Goal: Information Seeking & Learning: Find specific fact

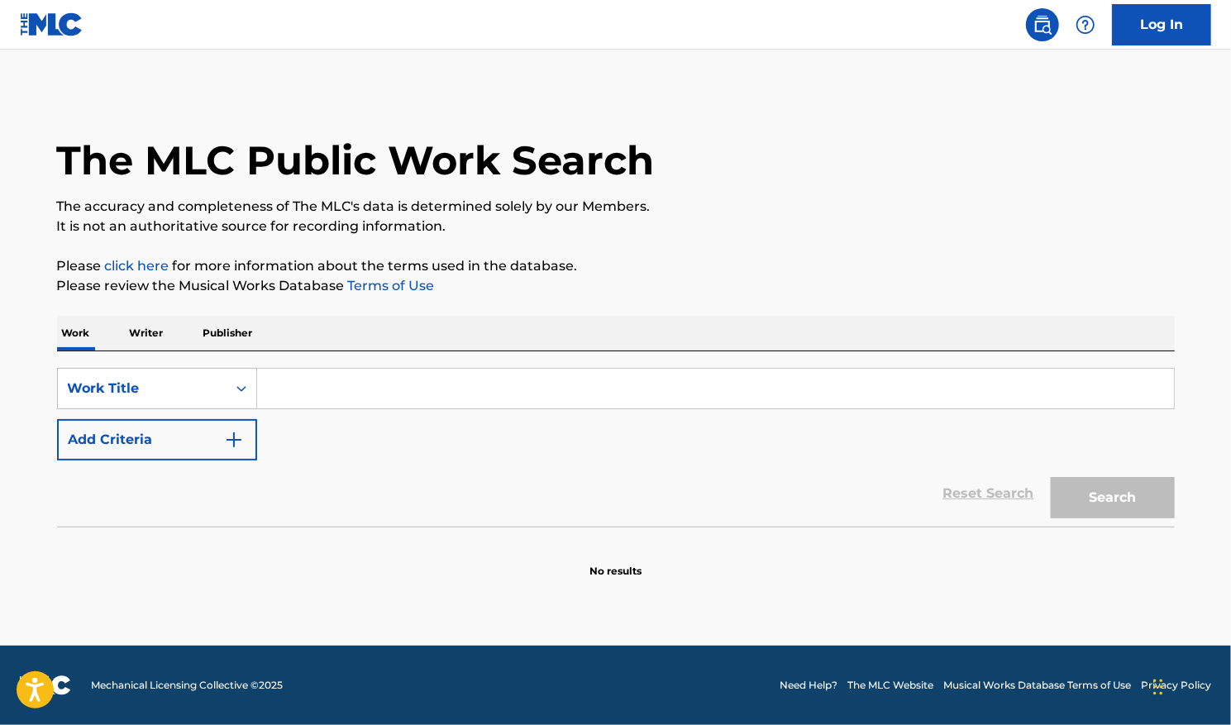
click at [298, 388] on input "Search Form" at bounding box center [715, 389] width 917 height 40
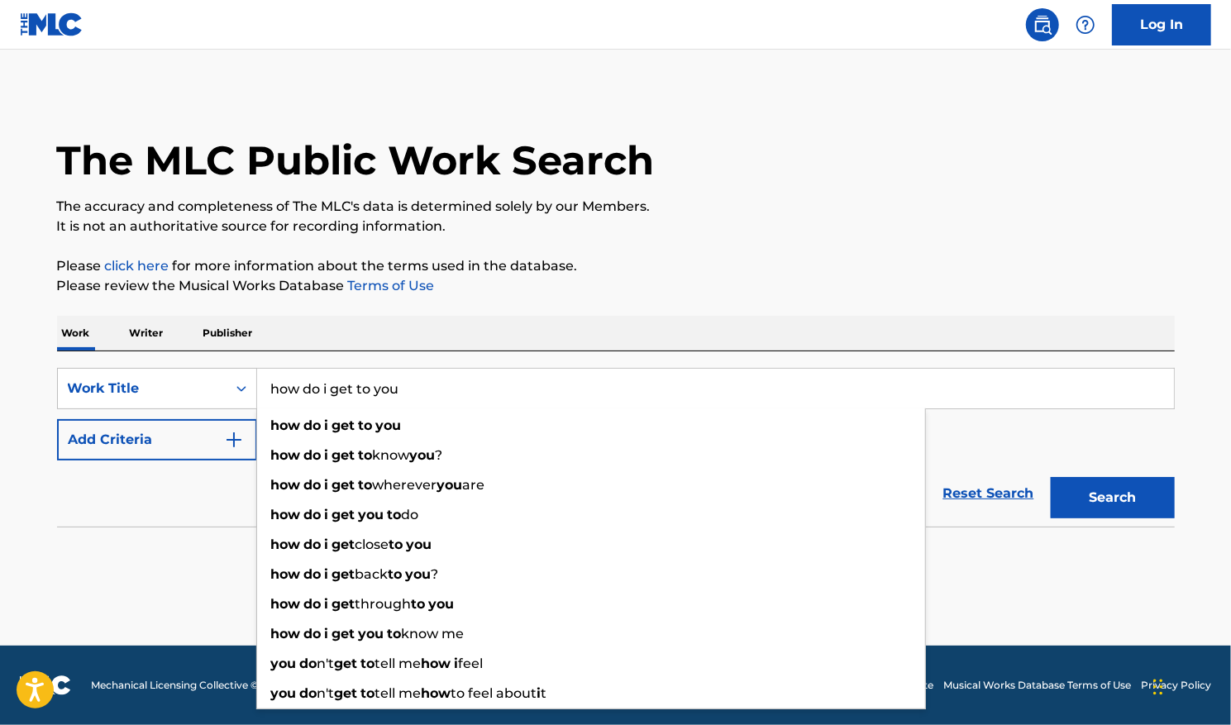
type input "how do i get to you"
click at [243, 435] on button "Add Criteria" at bounding box center [157, 439] width 200 height 41
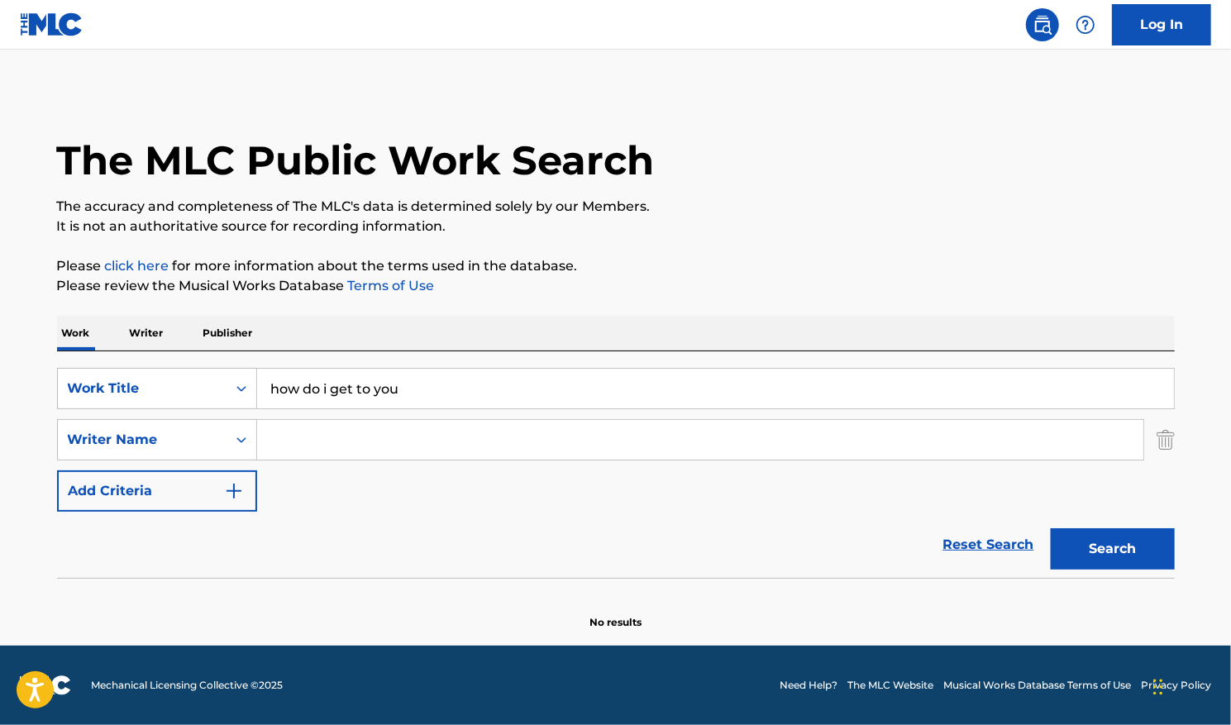
click at [291, 438] on input "Search Form" at bounding box center [700, 440] width 886 height 40
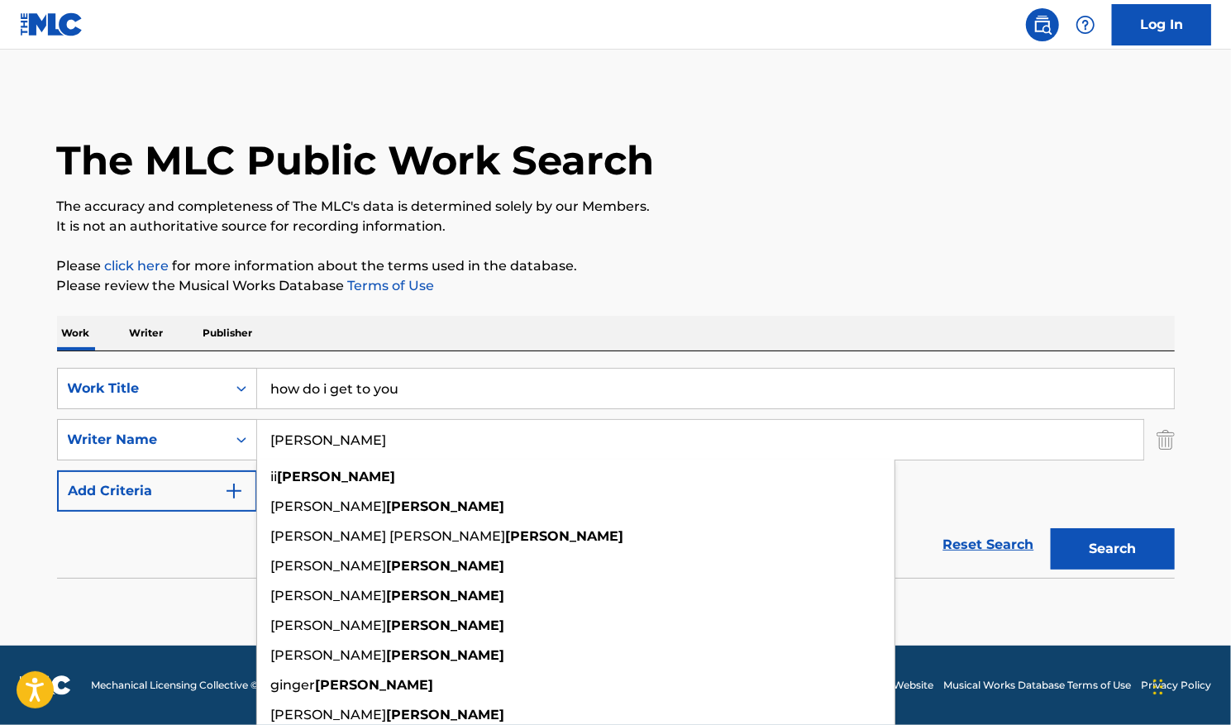
type input "[PERSON_NAME]"
click at [1050, 528] on button "Search" at bounding box center [1112, 548] width 124 height 41
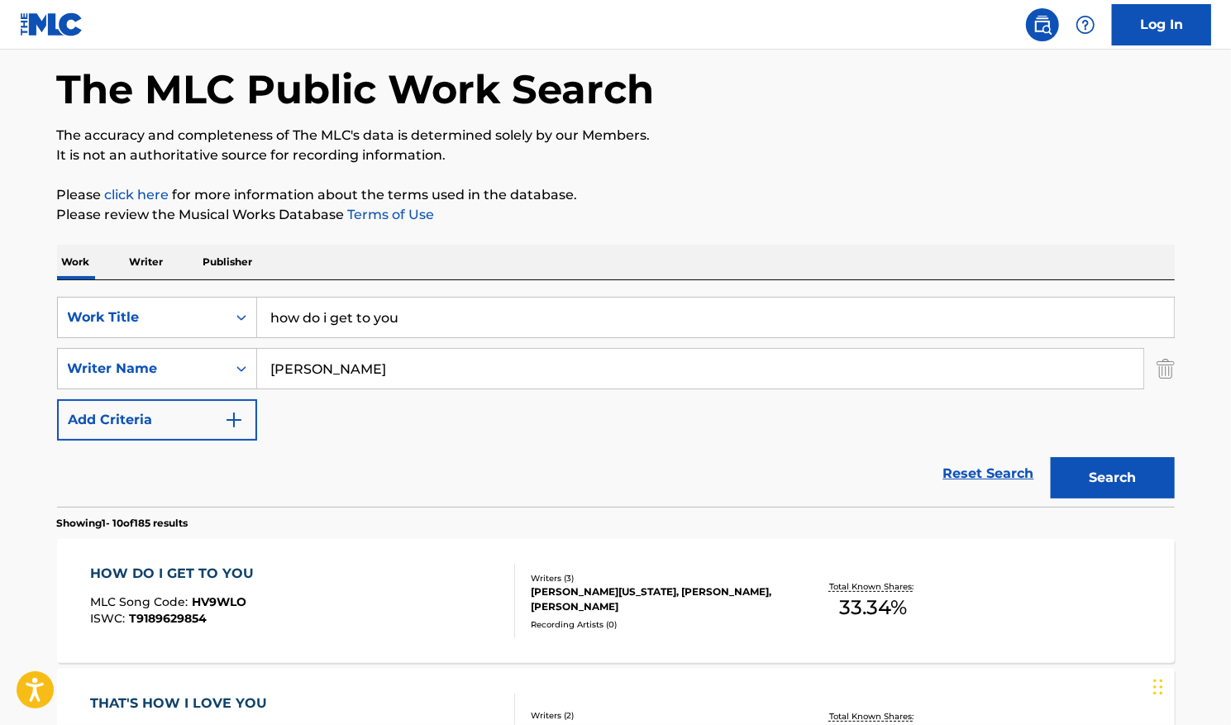
scroll to position [165, 0]
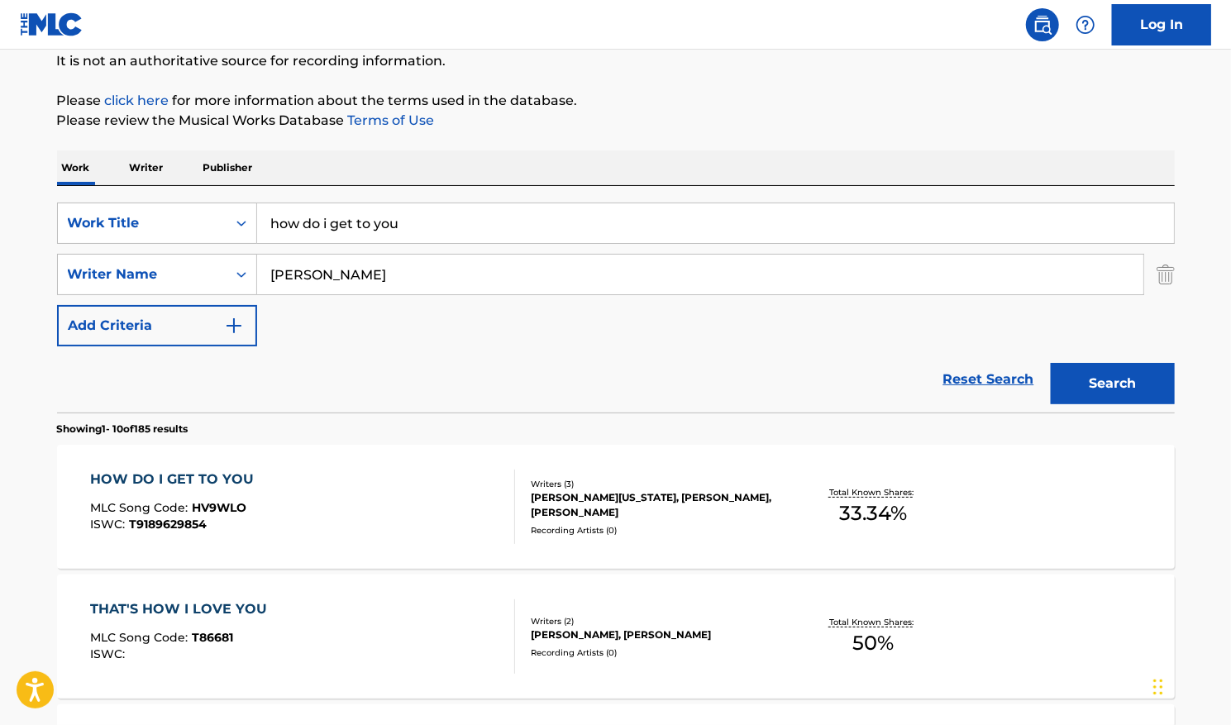
click at [858, 502] on span "33.34 %" at bounding box center [873, 513] width 68 height 30
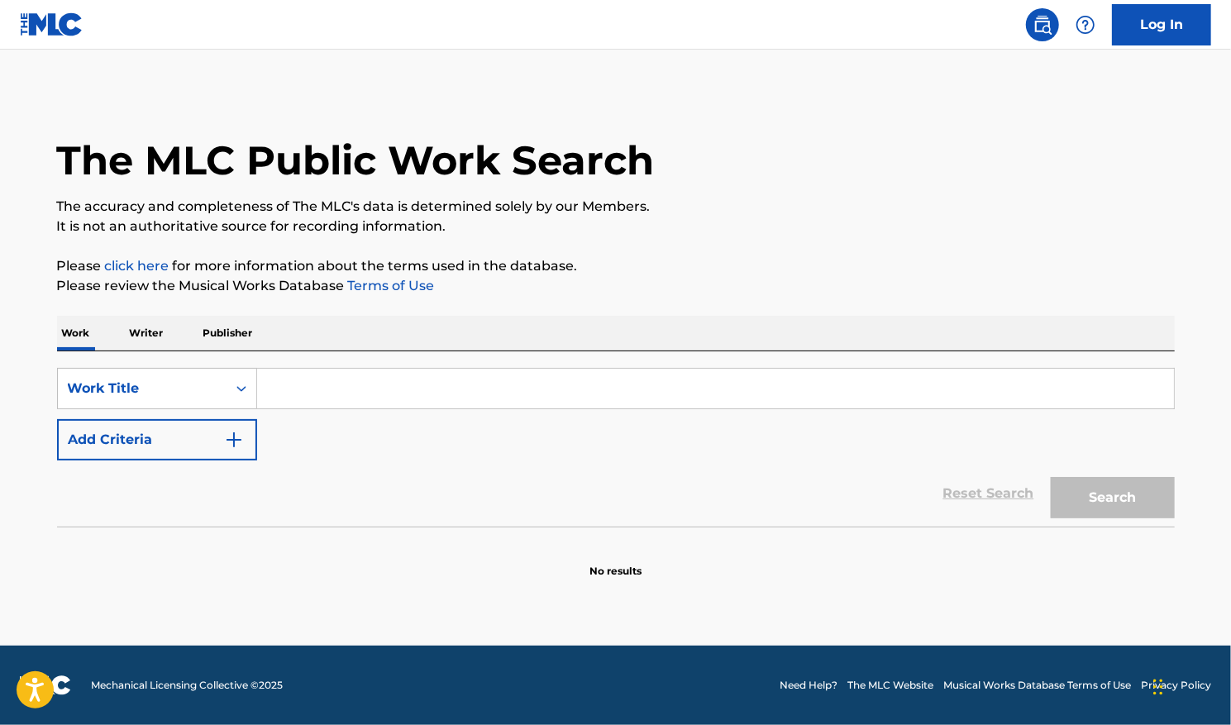
click at [309, 392] on input "Search Form" at bounding box center [715, 389] width 917 height 40
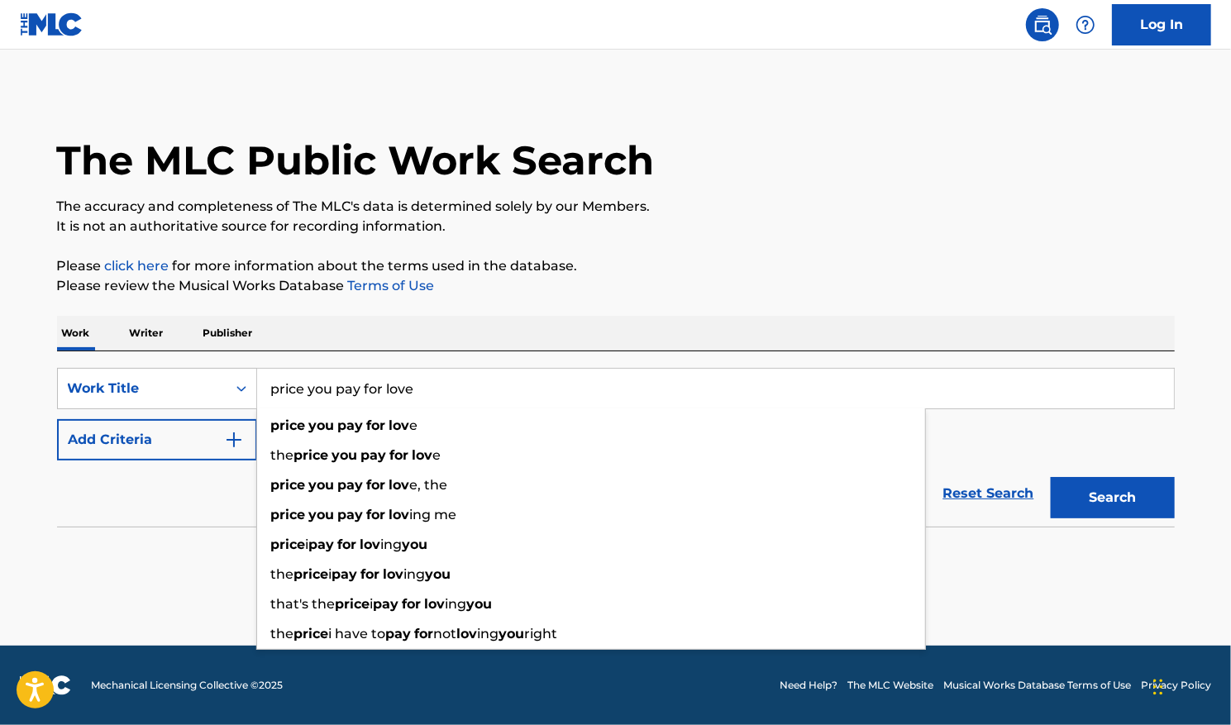
type input "price you pay for love"
click at [1050, 477] on button "Search" at bounding box center [1112, 497] width 124 height 41
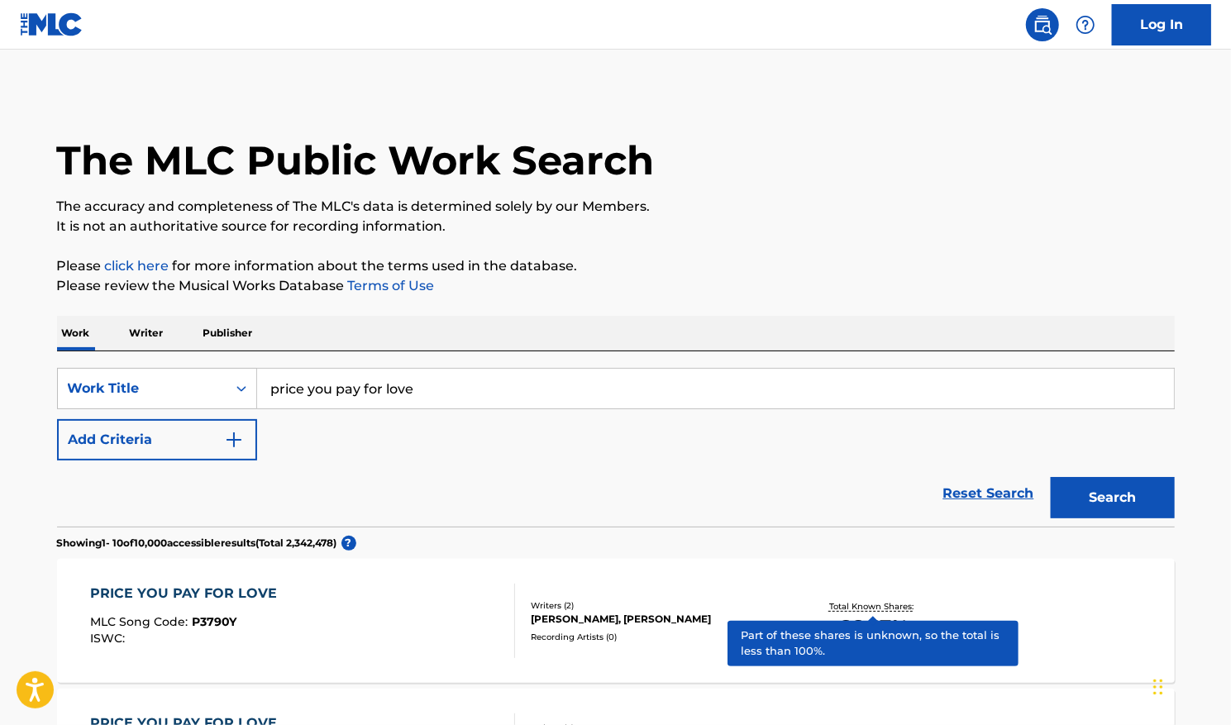
click at [874, 606] on p "Total Known Shares:" at bounding box center [873, 606] width 88 height 12
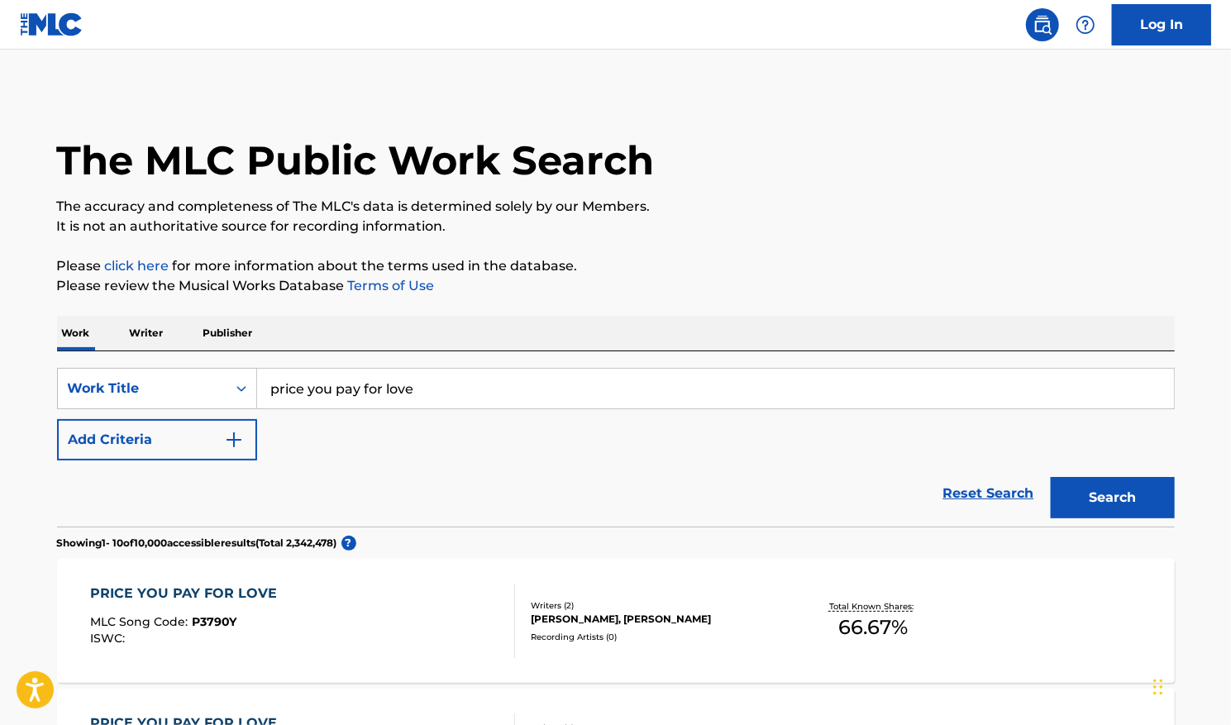
click at [234, 427] on button "Add Criteria" at bounding box center [157, 439] width 200 height 41
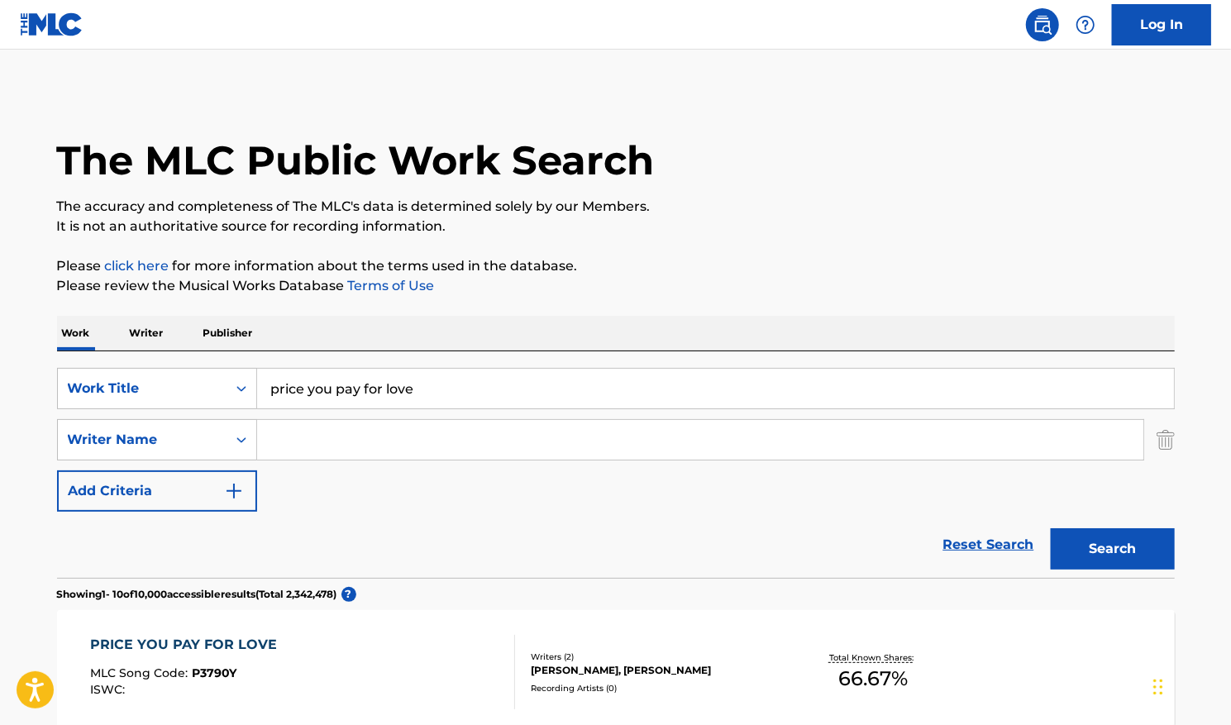
click at [285, 427] on input "Search Form" at bounding box center [700, 440] width 886 height 40
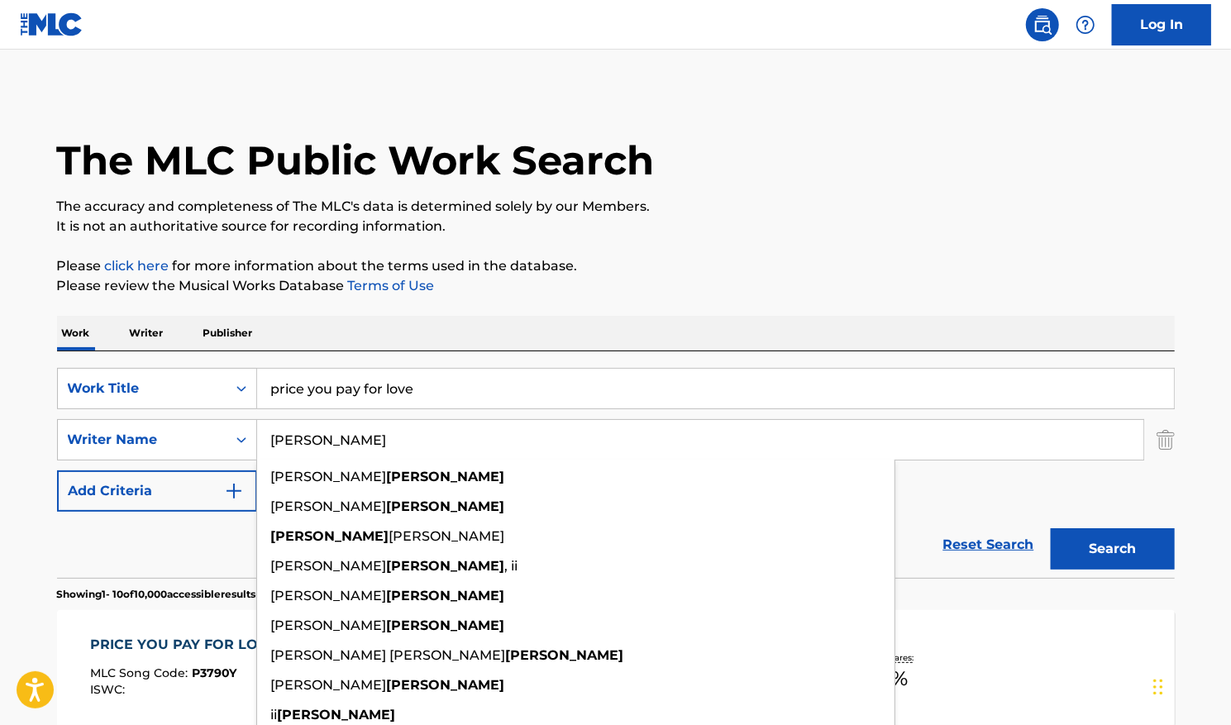
type input "[PERSON_NAME]"
click at [1050, 528] on button "Search" at bounding box center [1112, 548] width 124 height 41
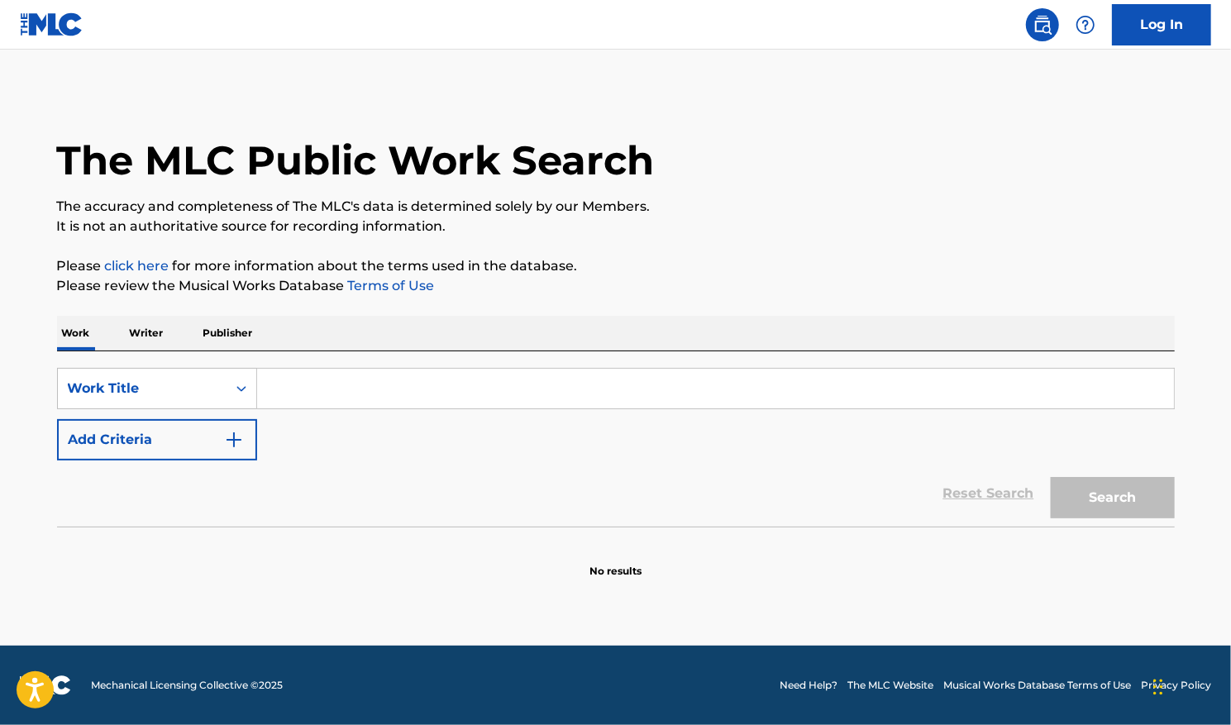
drag, startPoint x: 478, startPoint y: 395, endPoint x: 484, endPoint y: 383, distance: 13.3
click at [476, 394] on input "Search Form" at bounding box center [715, 389] width 917 height 40
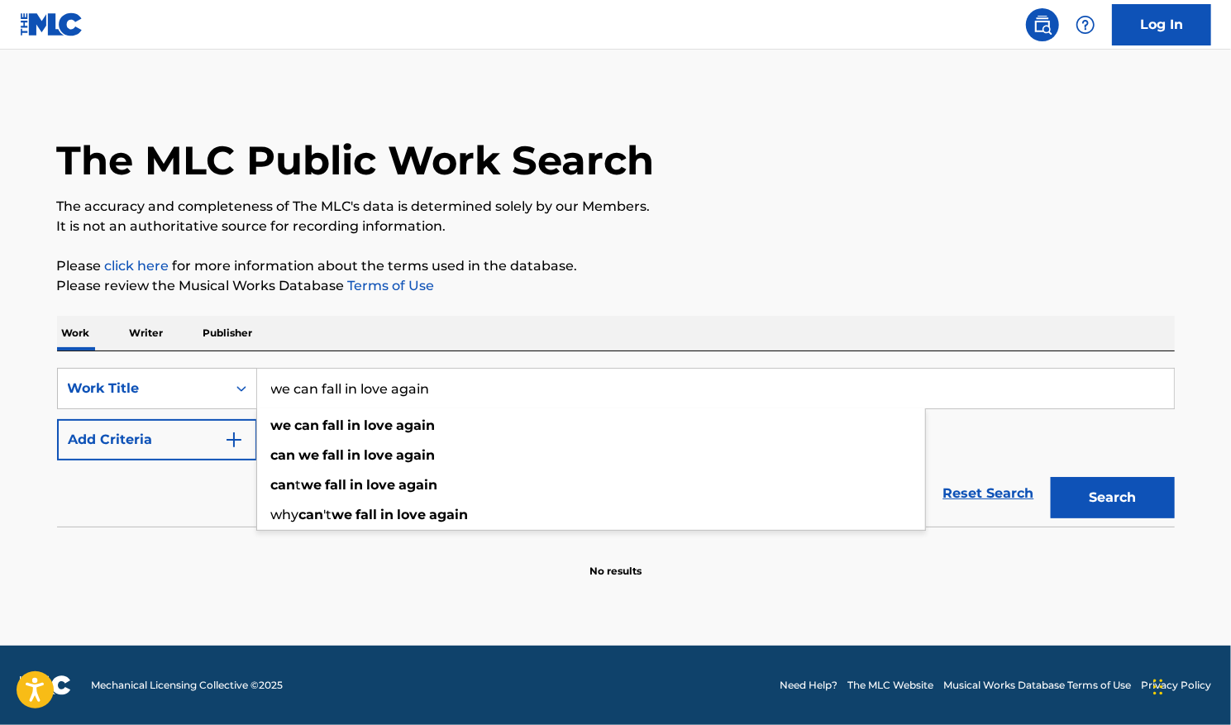
type input "we can fall in love again"
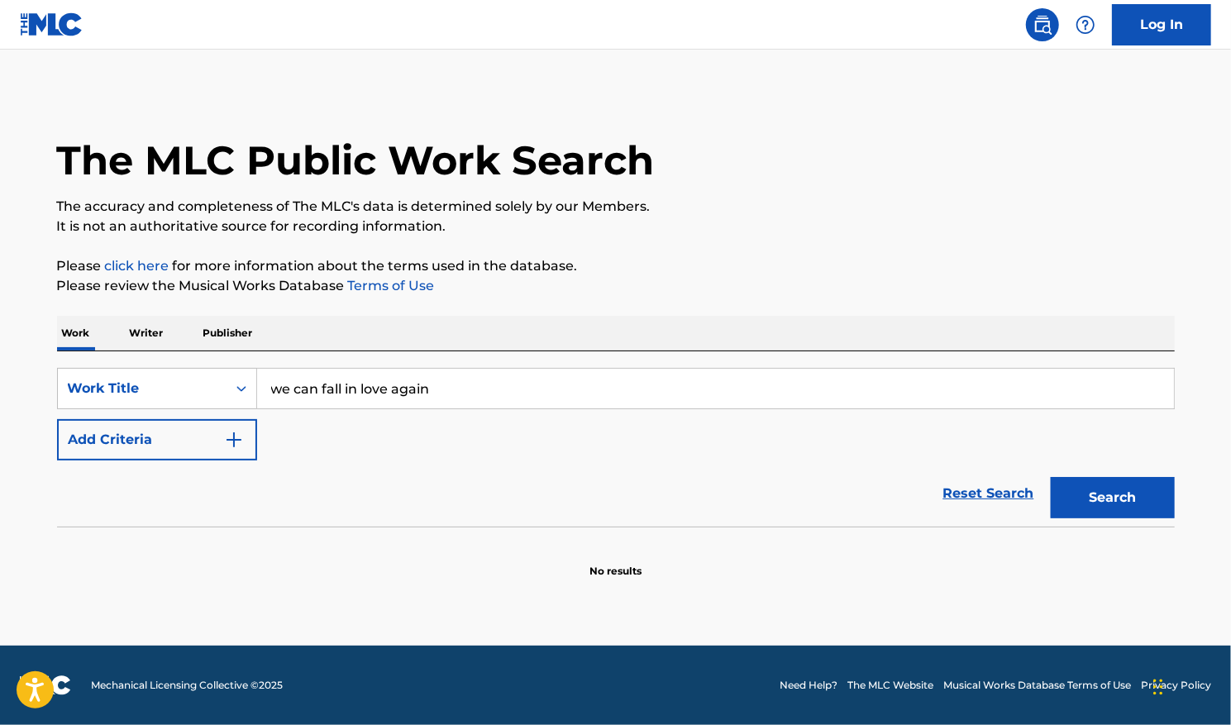
click at [227, 446] on img "Search Form" at bounding box center [234, 440] width 20 height 20
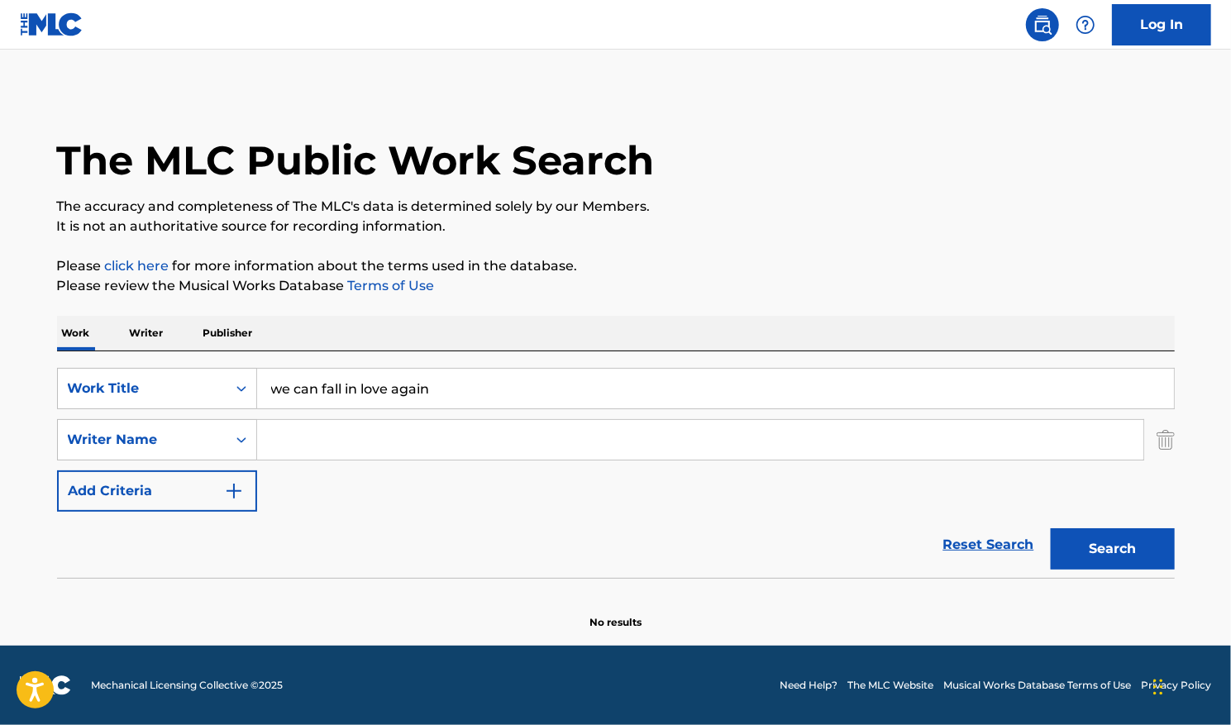
click at [274, 445] on input "Search Form" at bounding box center [700, 440] width 886 height 40
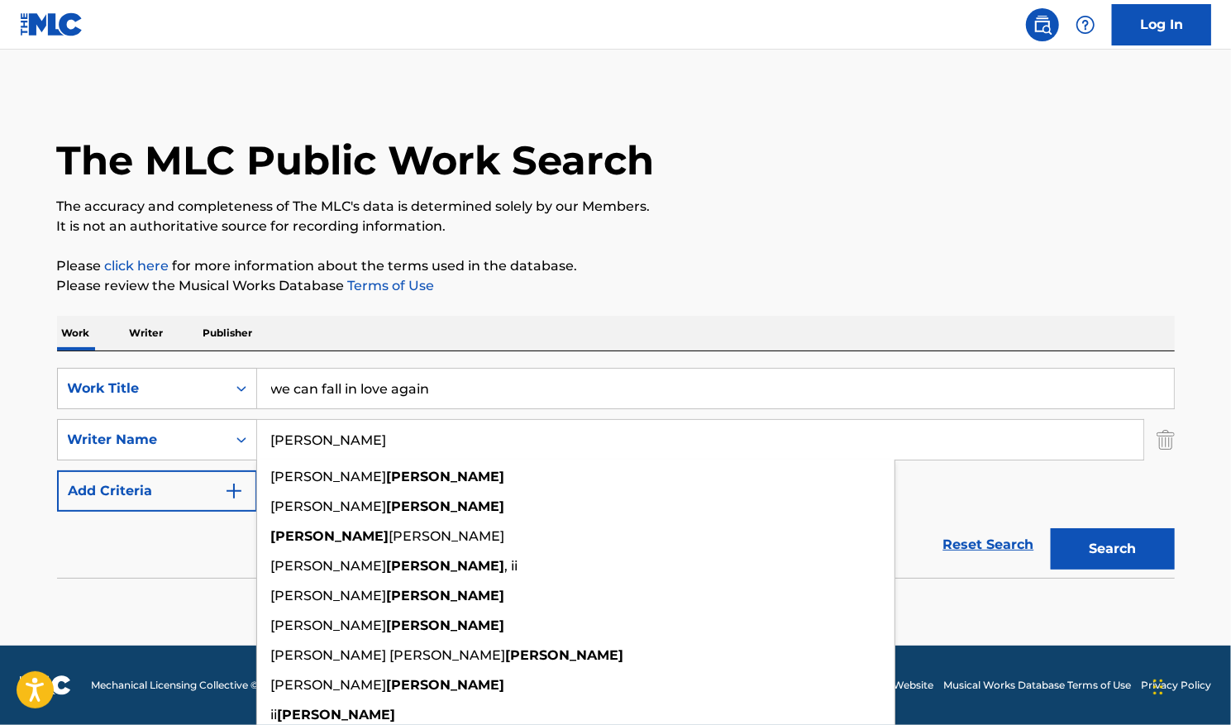
type input "[PERSON_NAME]"
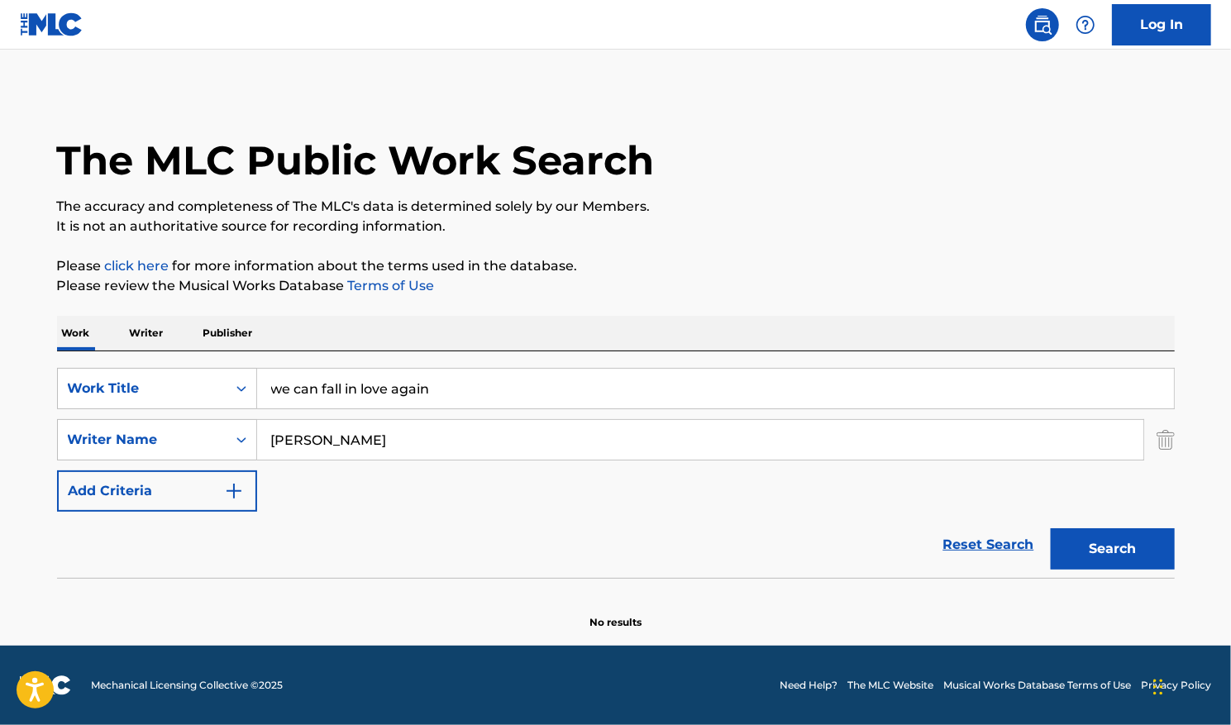
click at [1115, 545] on button "Search" at bounding box center [1112, 548] width 124 height 41
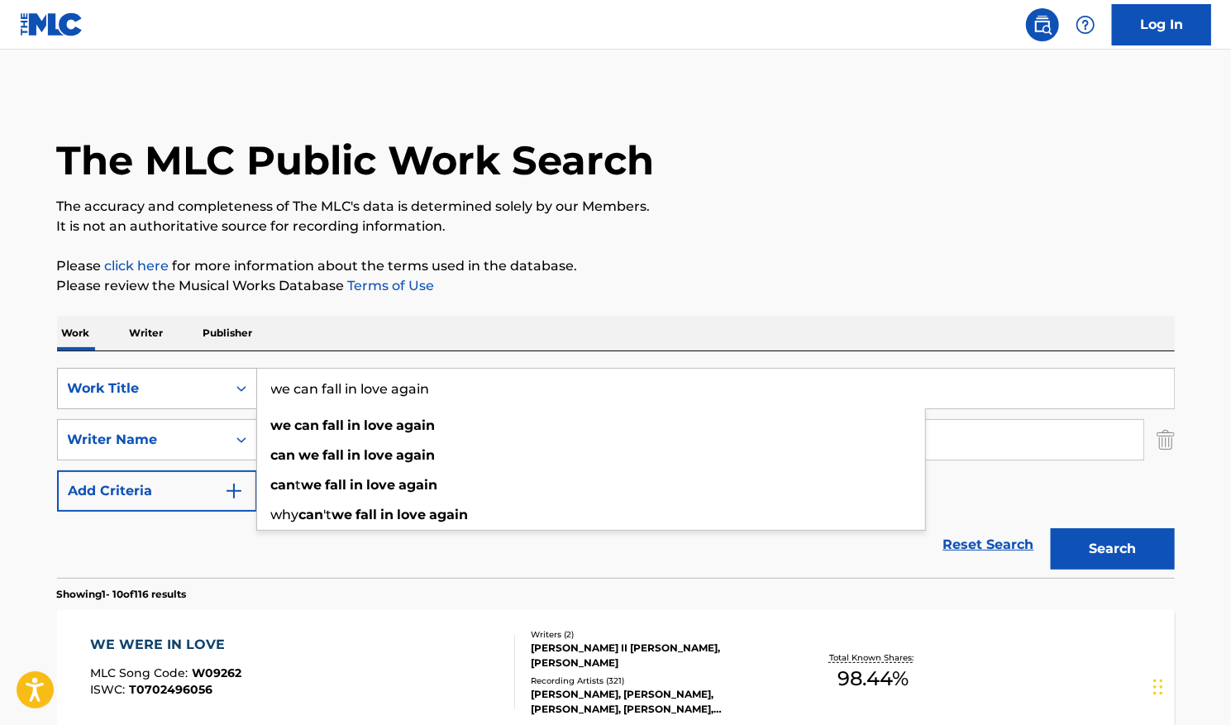
drag, startPoint x: 444, startPoint y: 384, endPoint x: 87, endPoint y: 377, distance: 357.1
click at [107, 388] on div "SearchWithCriteria4aa084f8-4dd8-4bdb-b5ab-5b3dd001bca2 Work Title we can fall i…" at bounding box center [615, 388] width 1117 height 41
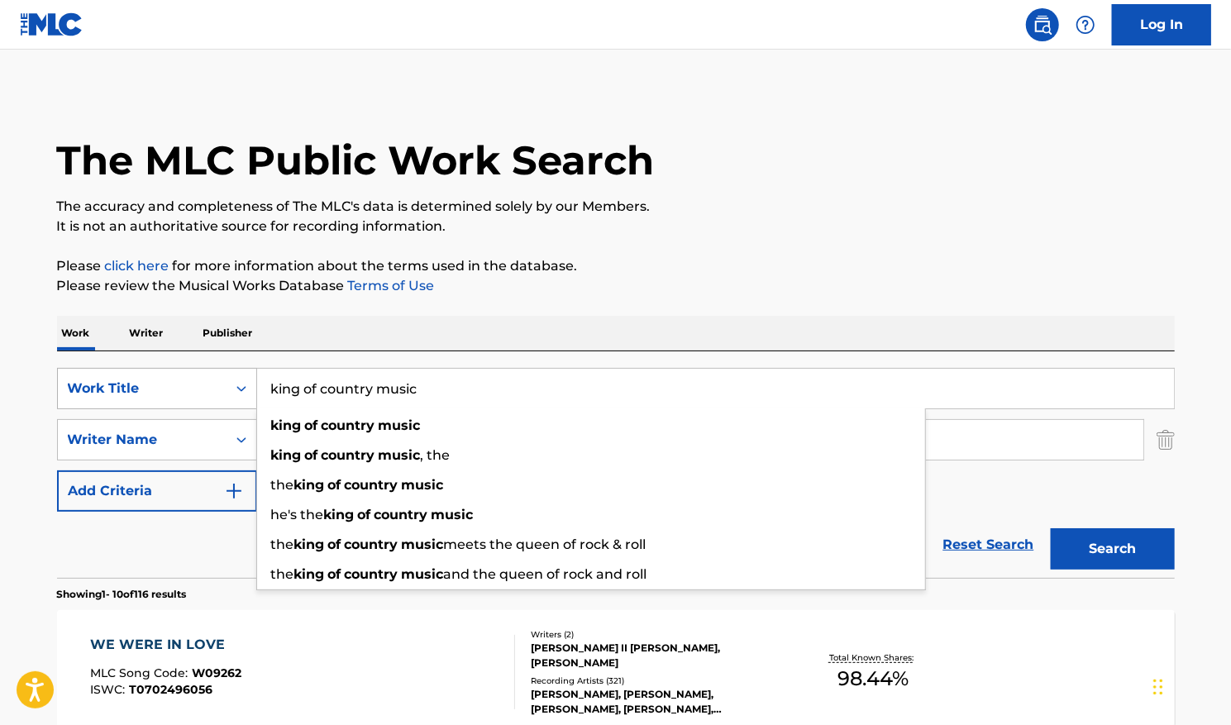
type input "king of country music"
click at [1050, 528] on button "Search" at bounding box center [1112, 548] width 124 height 41
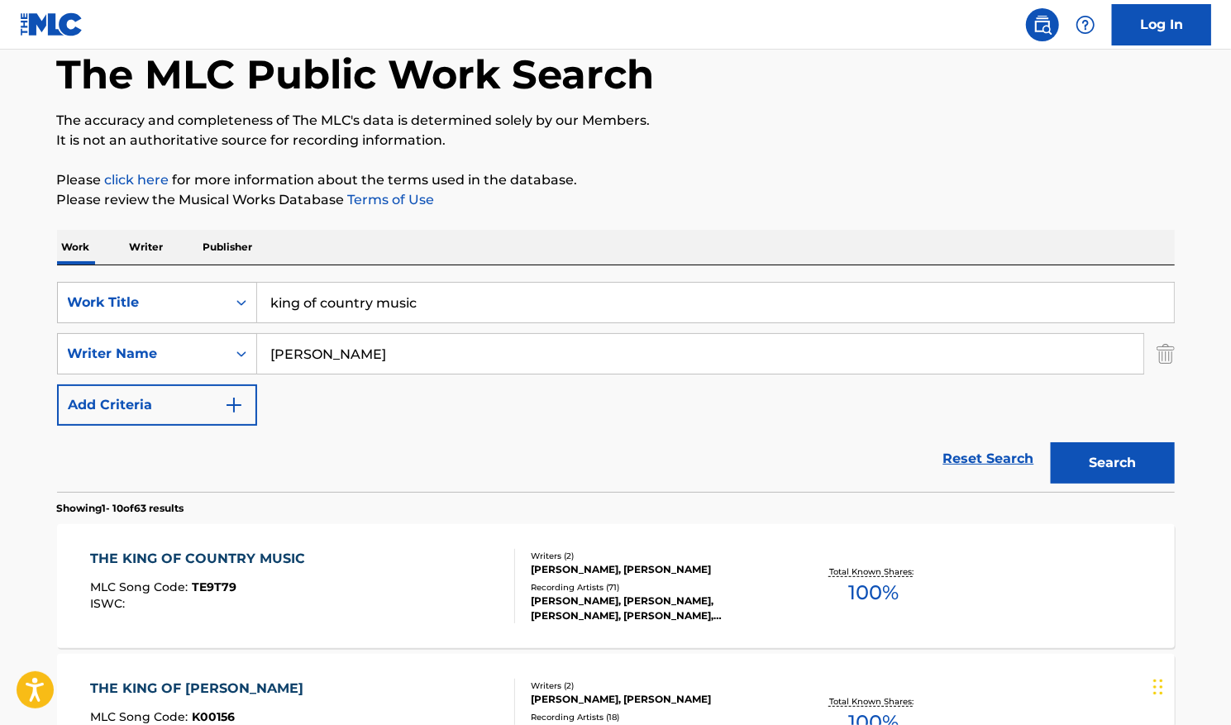
scroll to position [165, 0]
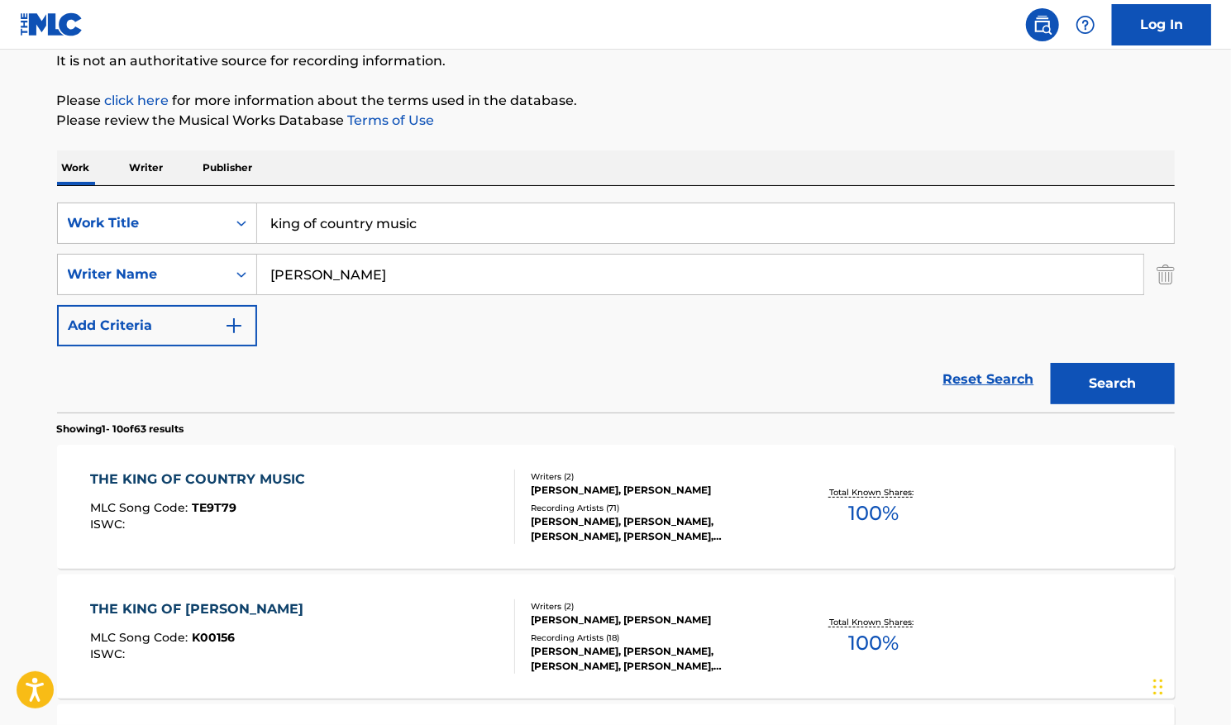
click at [867, 511] on span "100 %" at bounding box center [873, 513] width 50 height 30
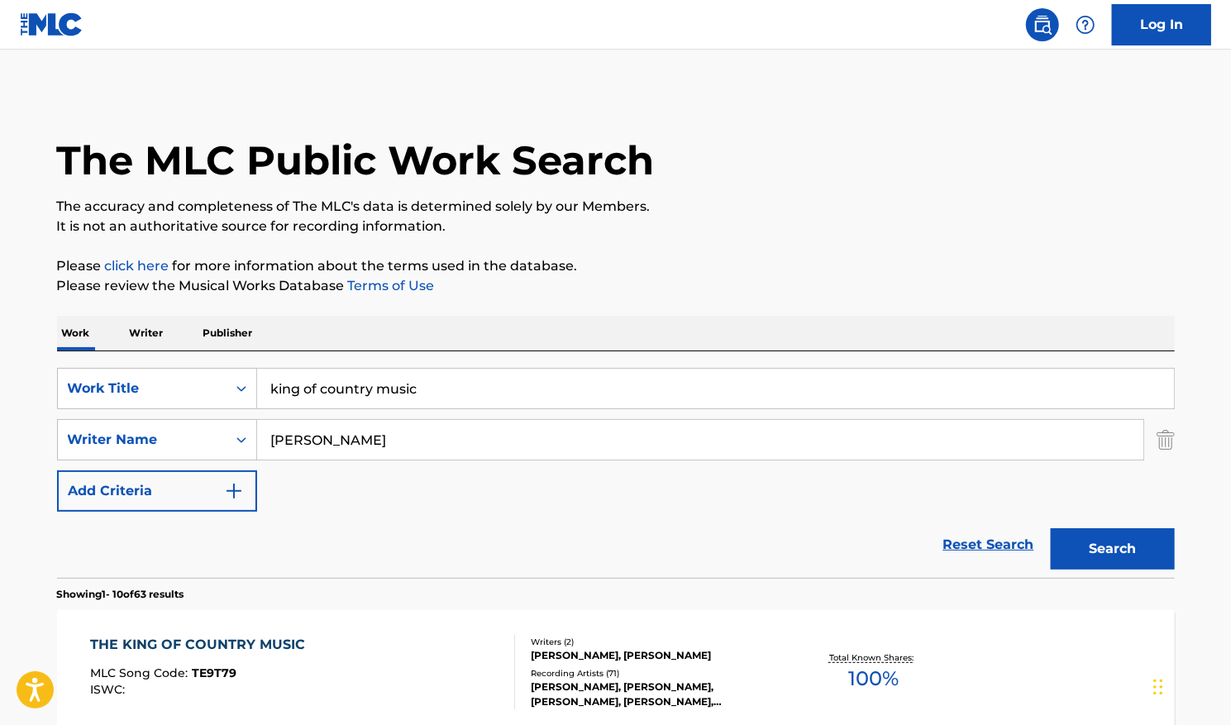
scroll to position [165, 0]
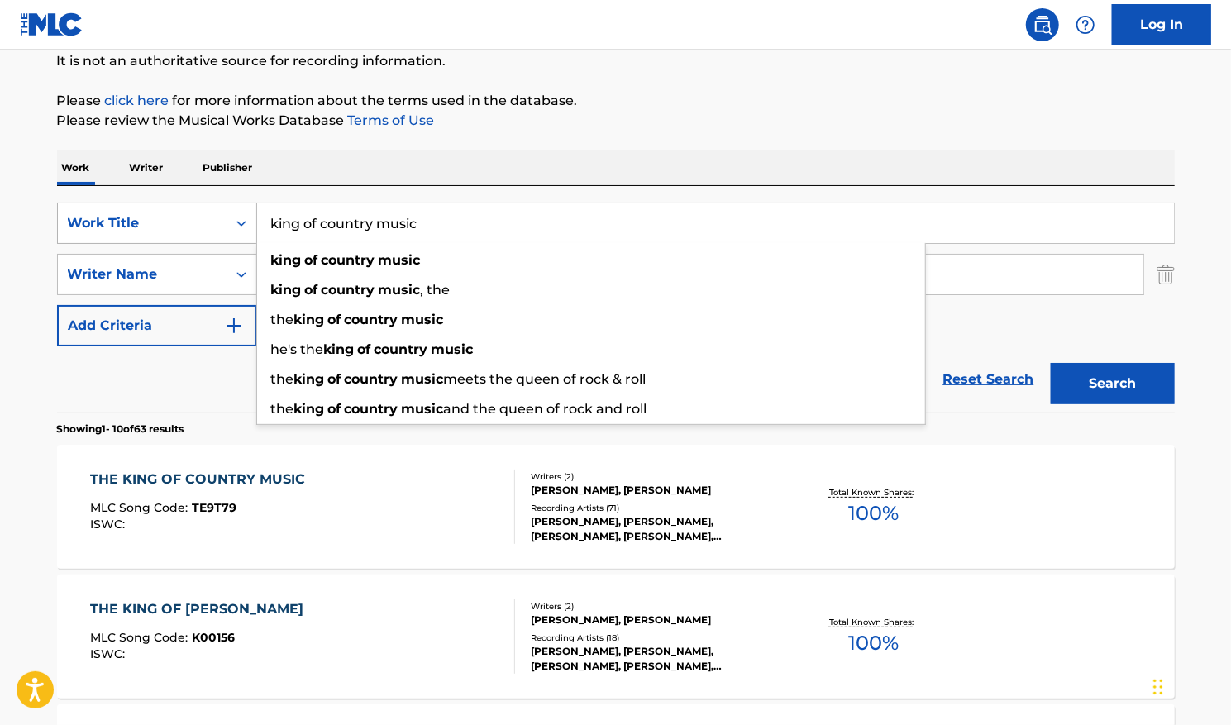
drag, startPoint x: 464, startPoint y: 208, endPoint x: 114, endPoint y: 220, distance: 349.8
click at [116, 220] on div "SearchWithCriteria4aa084f8-4dd8-4bdb-b5ab-5b3dd001bca2 Work Title king of count…" at bounding box center [615, 222] width 1117 height 41
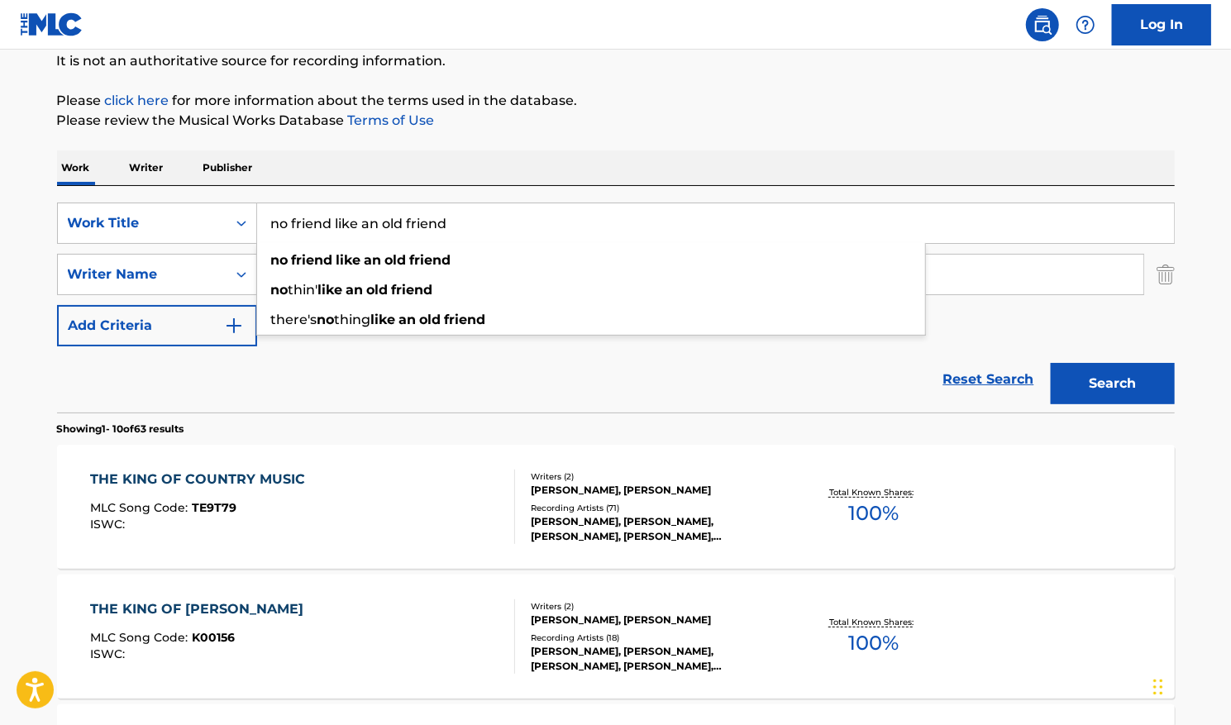
type input "no friend like an old friend"
click at [1050, 363] on button "Search" at bounding box center [1112, 383] width 124 height 41
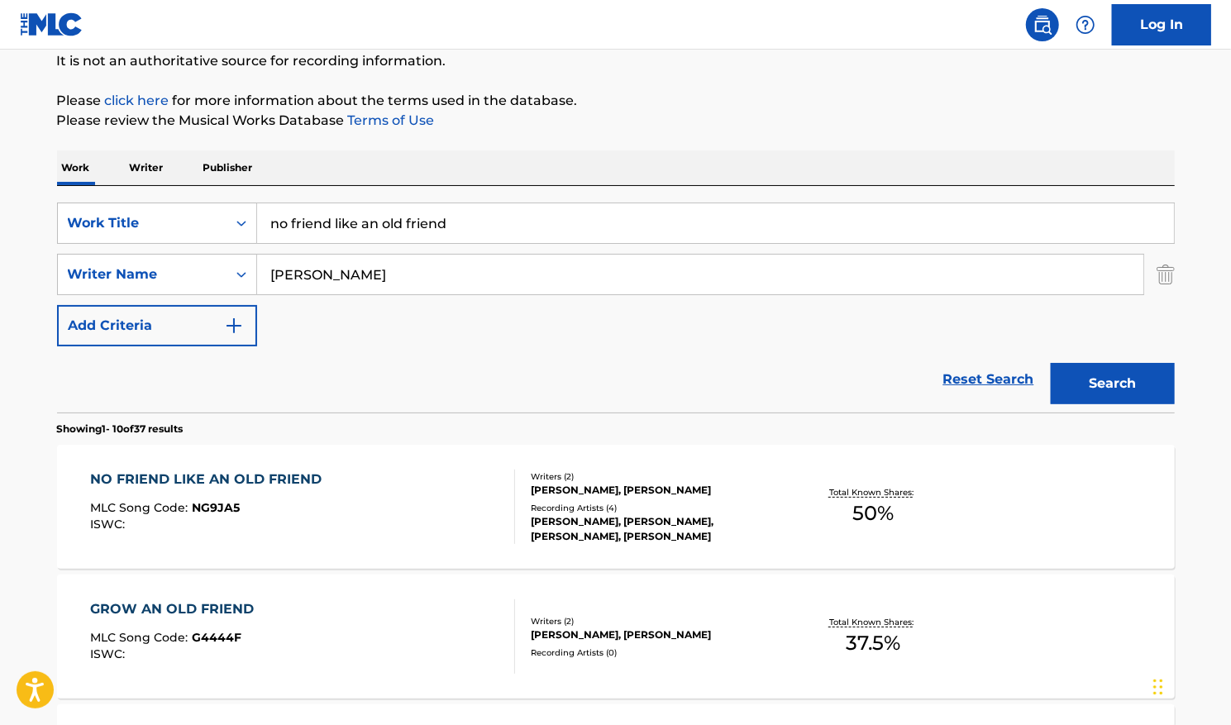
click at [862, 507] on span "50 %" at bounding box center [872, 513] width 41 height 30
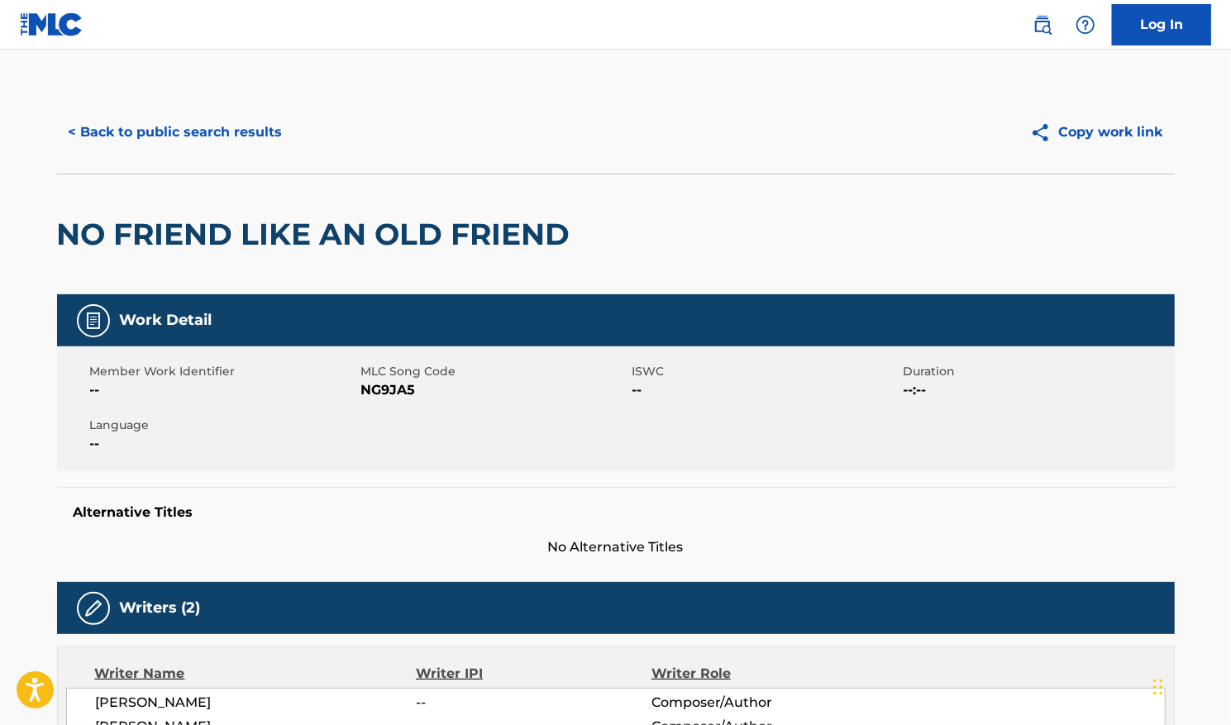
scroll to position [165, 0]
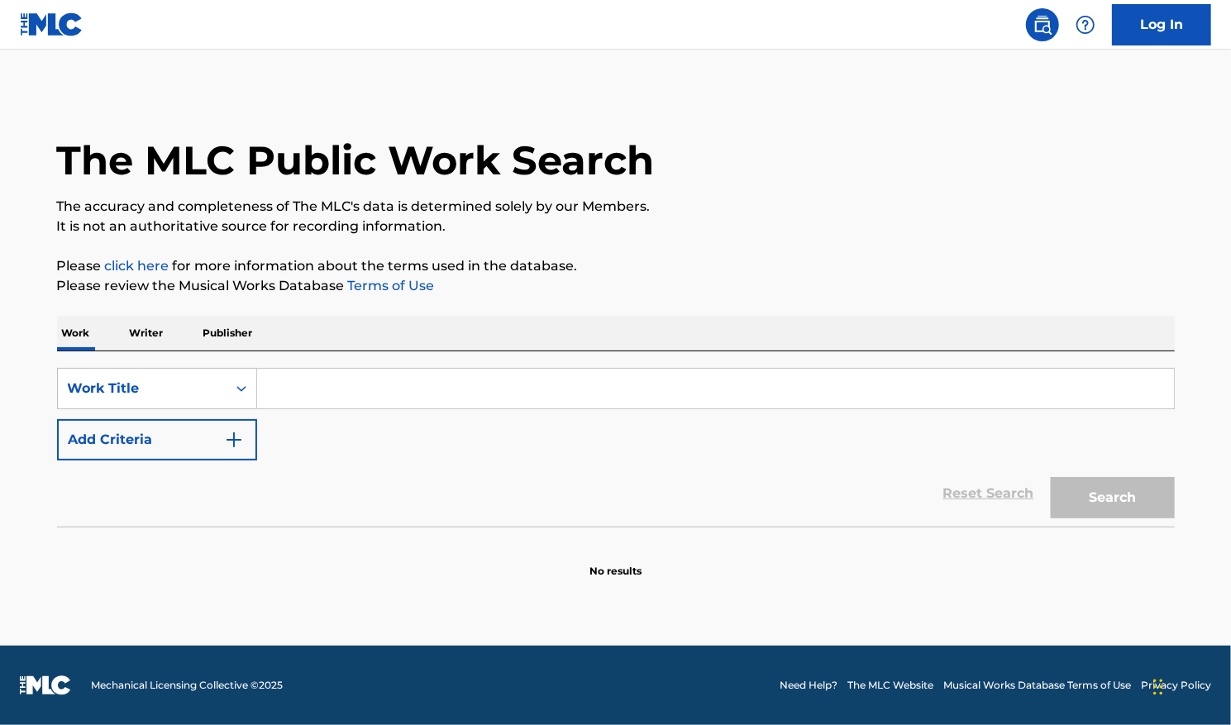
click at [280, 395] on input "Search Form" at bounding box center [715, 389] width 917 height 40
type input "l"
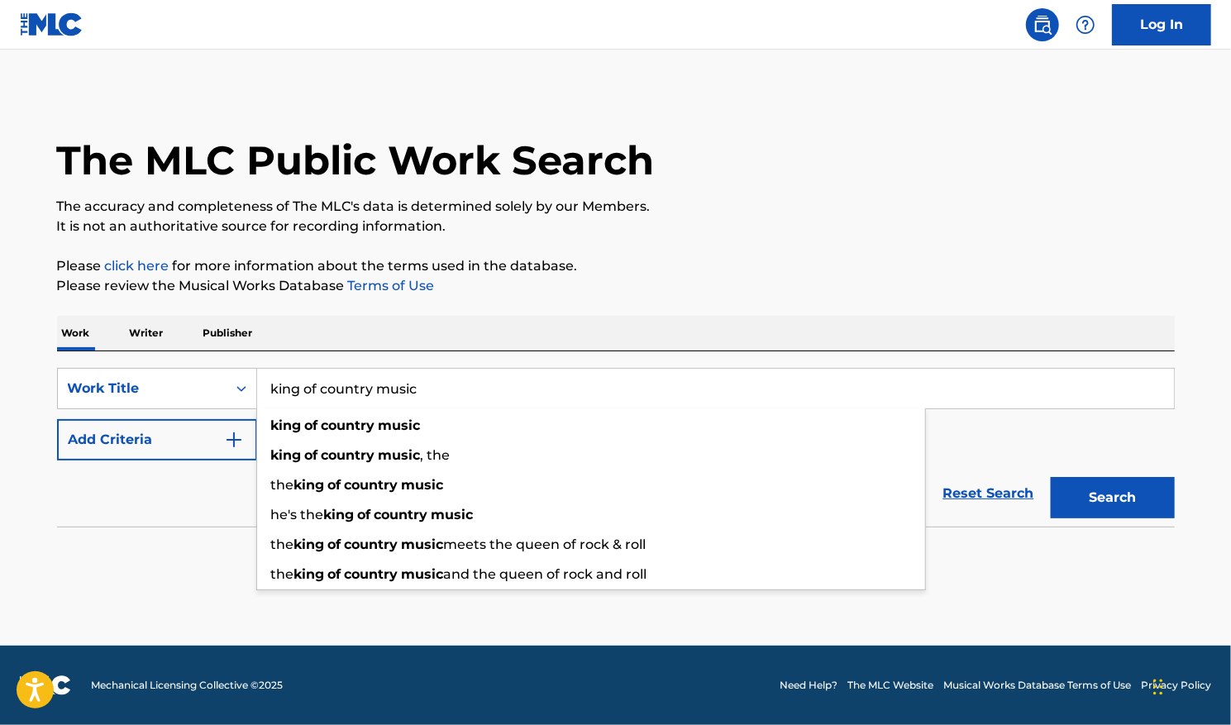
type input "king of country music"
click at [236, 441] on img "Search Form" at bounding box center [234, 440] width 20 height 20
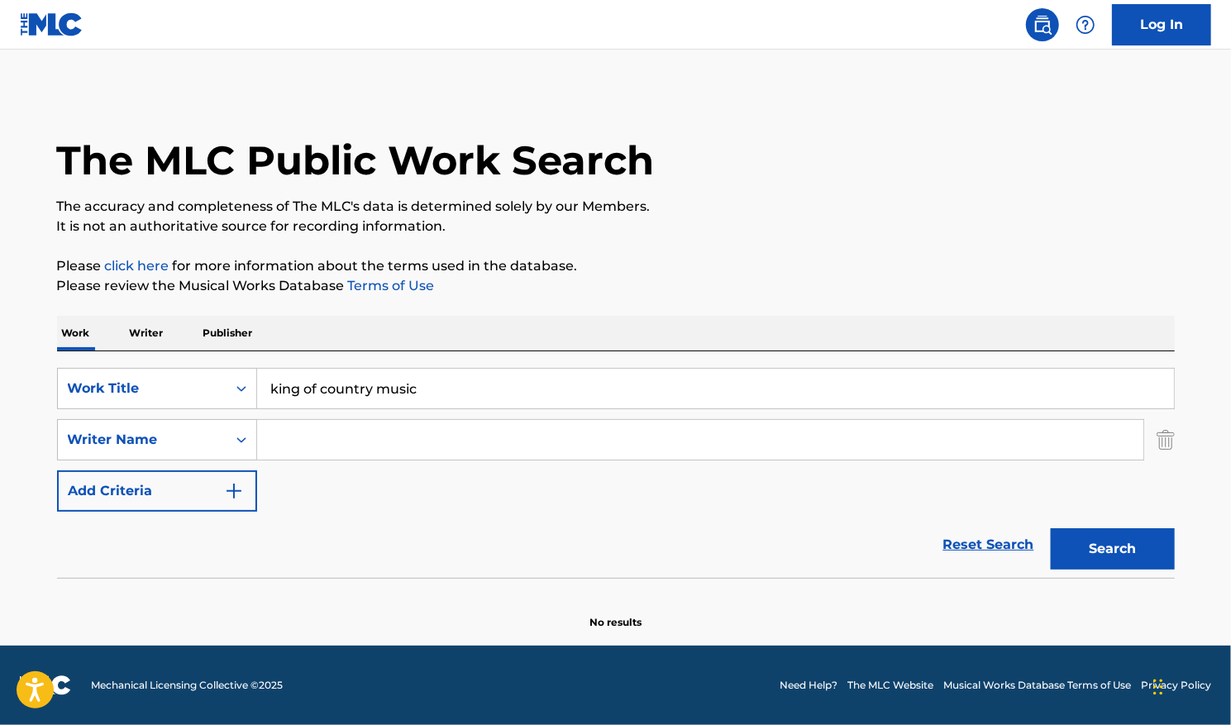
click at [317, 445] on input "Search Form" at bounding box center [700, 440] width 886 height 40
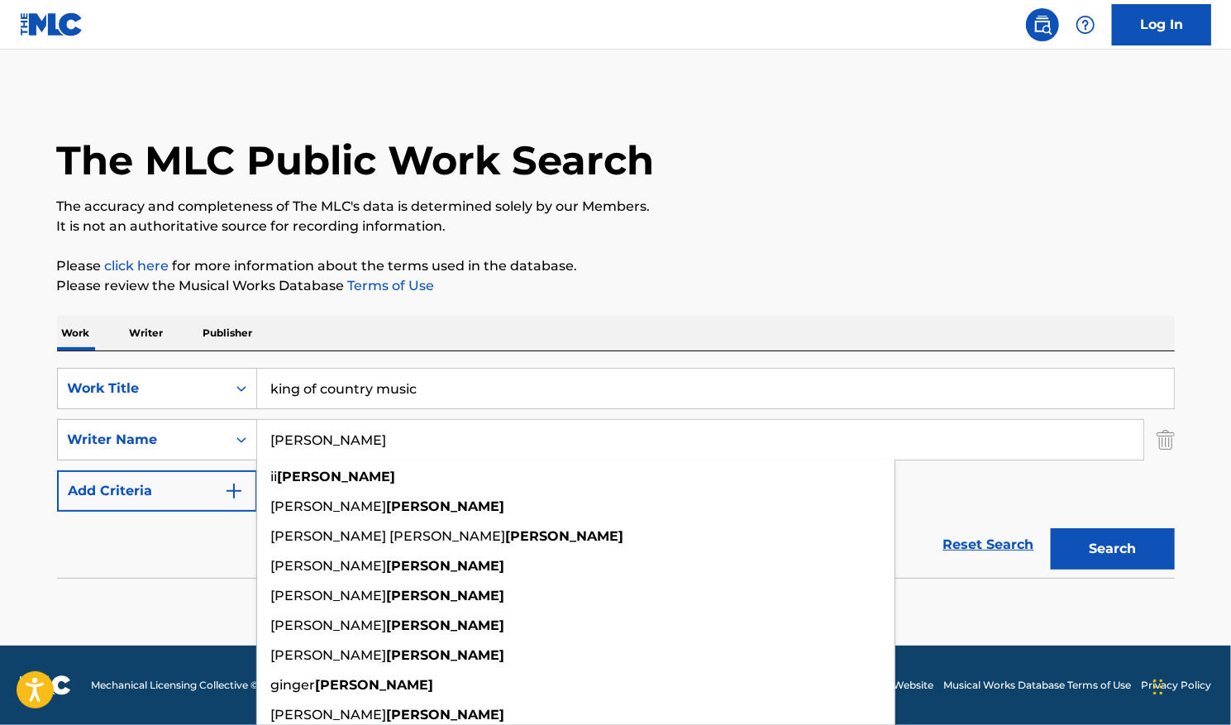
type input "[PERSON_NAME]"
click at [1122, 550] on button "Search" at bounding box center [1112, 548] width 124 height 41
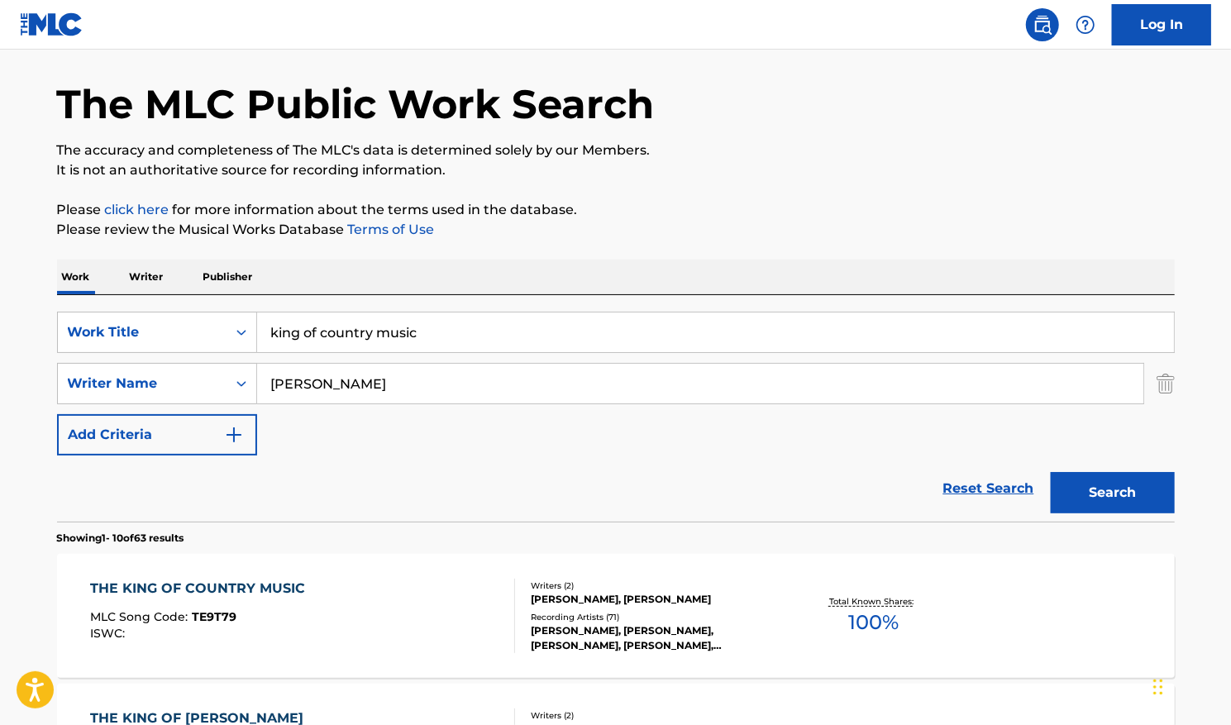
scroll to position [83, 0]
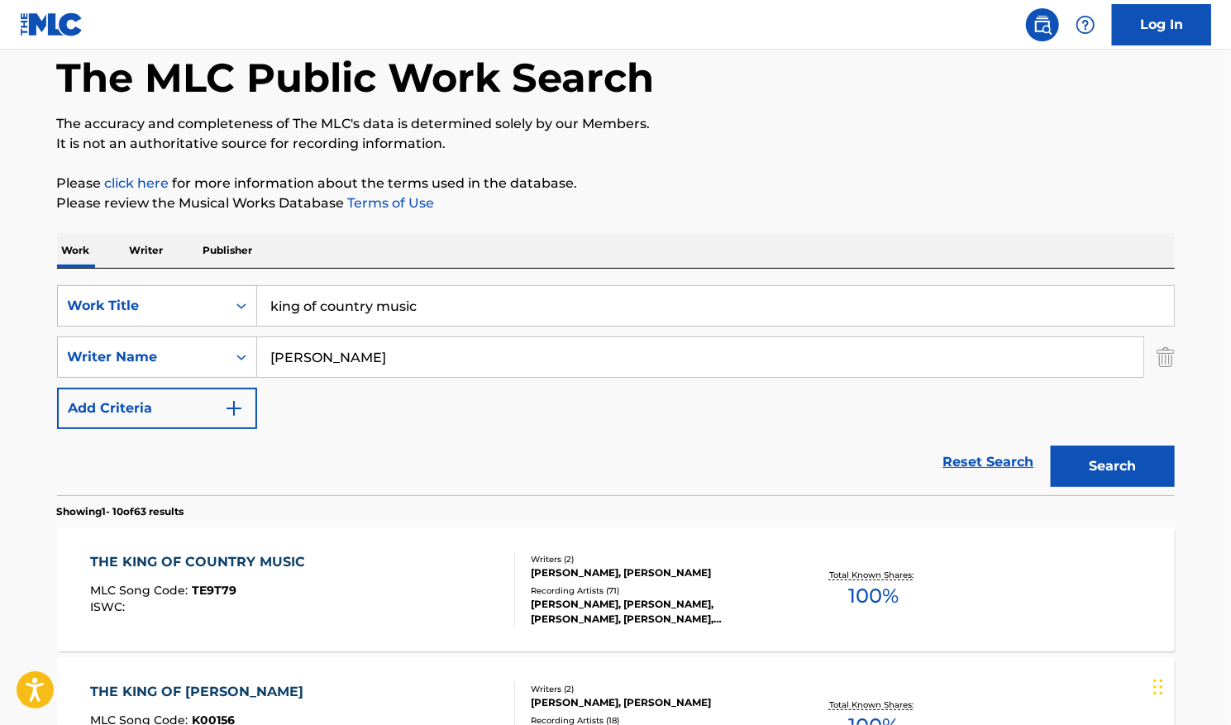
click at [867, 588] on span "100 %" at bounding box center [873, 596] width 50 height 30
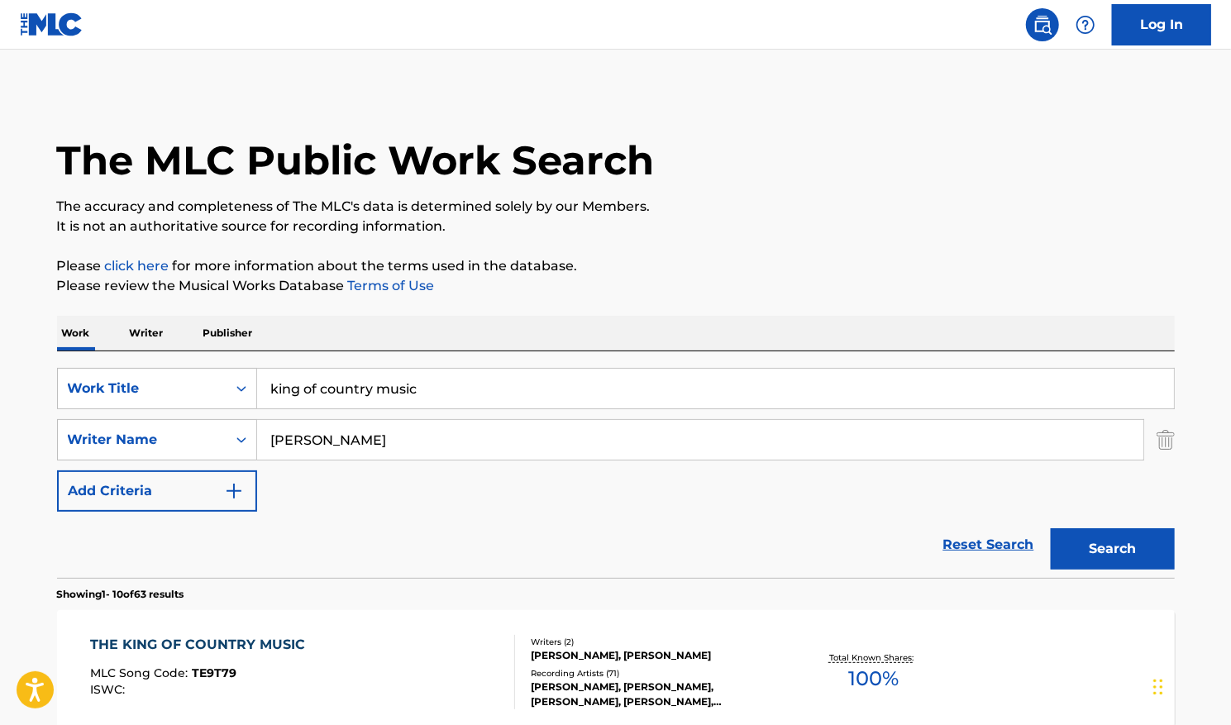
scroll to position [83, 0]
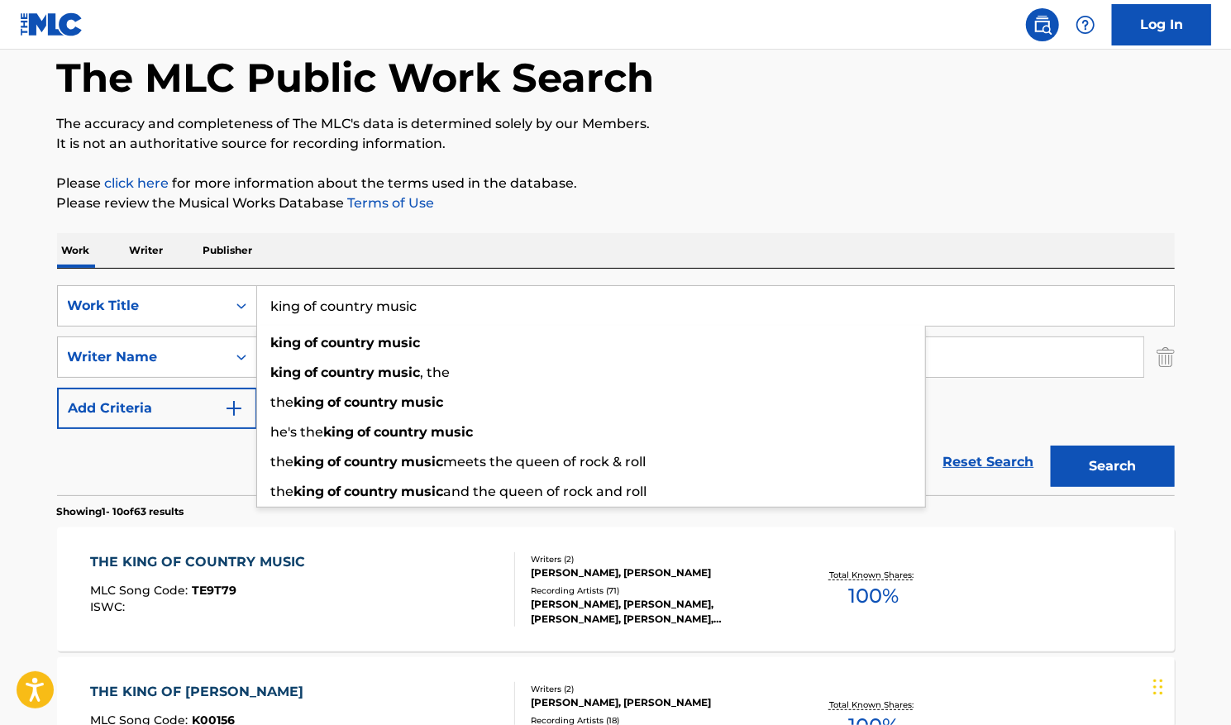
drag, startPoint x: 433, startPoint y: 299, endPoint x: 0, endPoint y: 203, distance: 443.6
click at [0, 257] on html "Accessibility Screen-Reader Guide, Feedback, and Issue Reporting | New window L…" at bounding box center [615, 279] width 1231 height 725
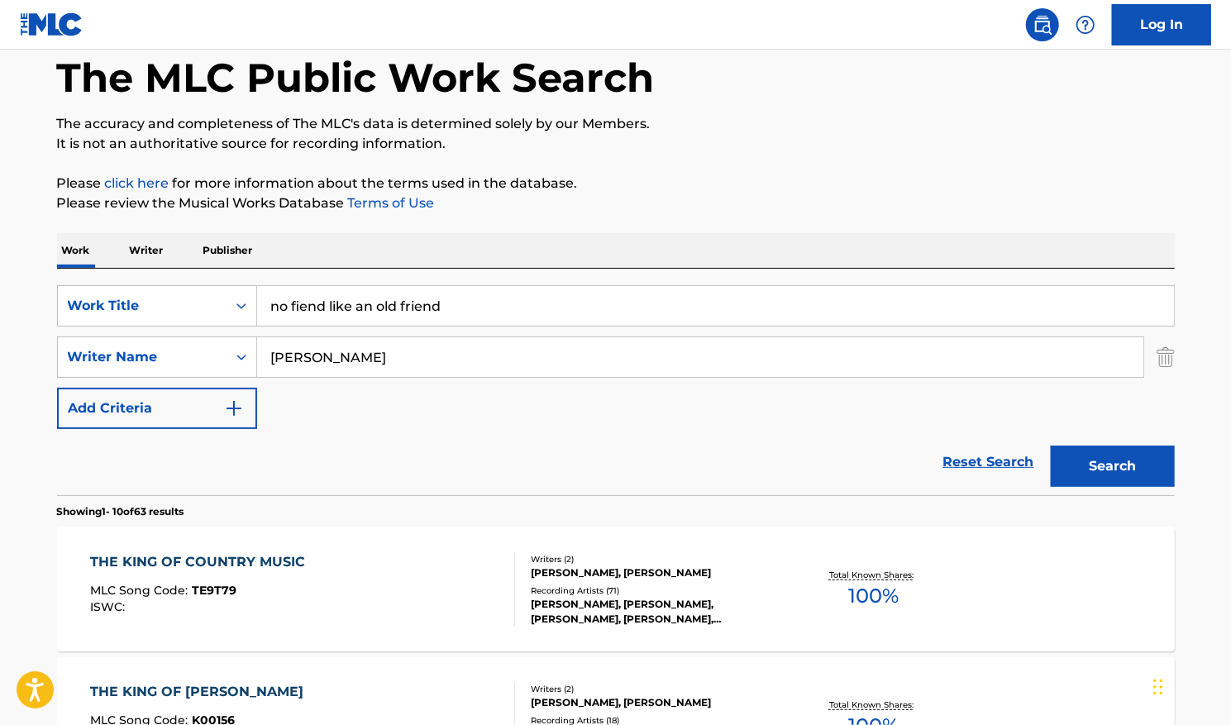
type input "no fiend like an old friend"
click at [1050, 445] on button "Search" at bounding box center [1112, 465] width 124 height 41
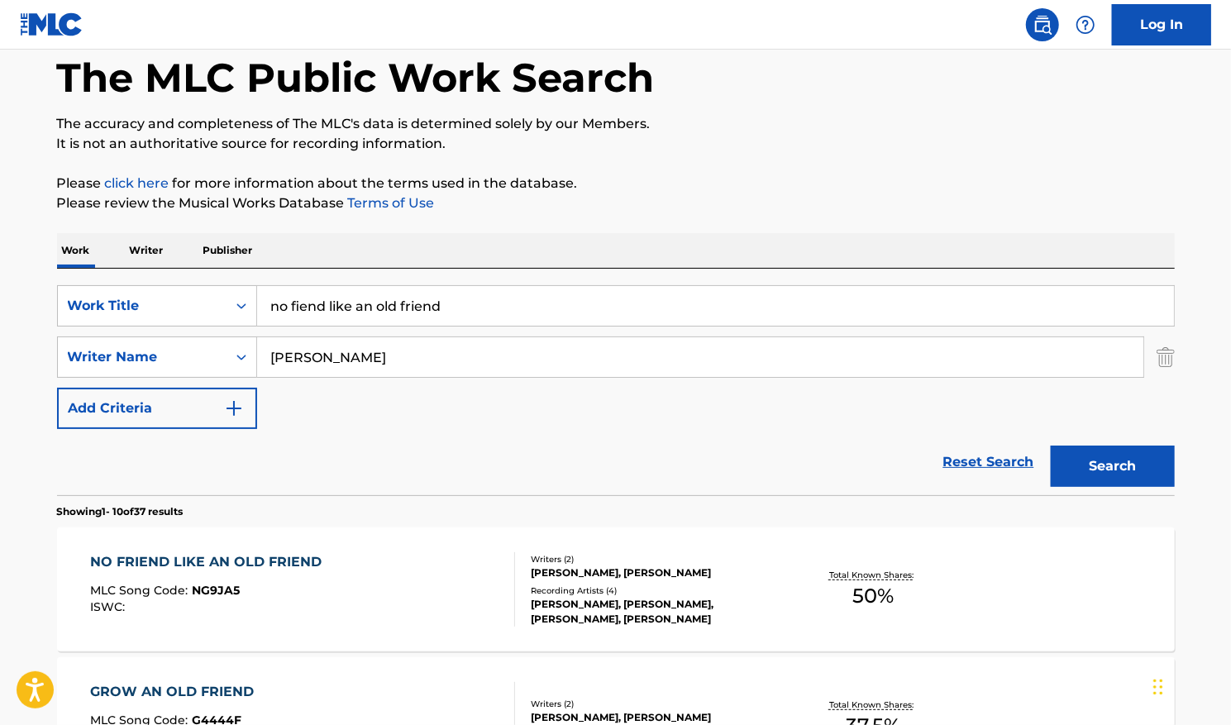
click at [866, 591] on span "50 %" at bounding box center [872, 596] width 41 height 30
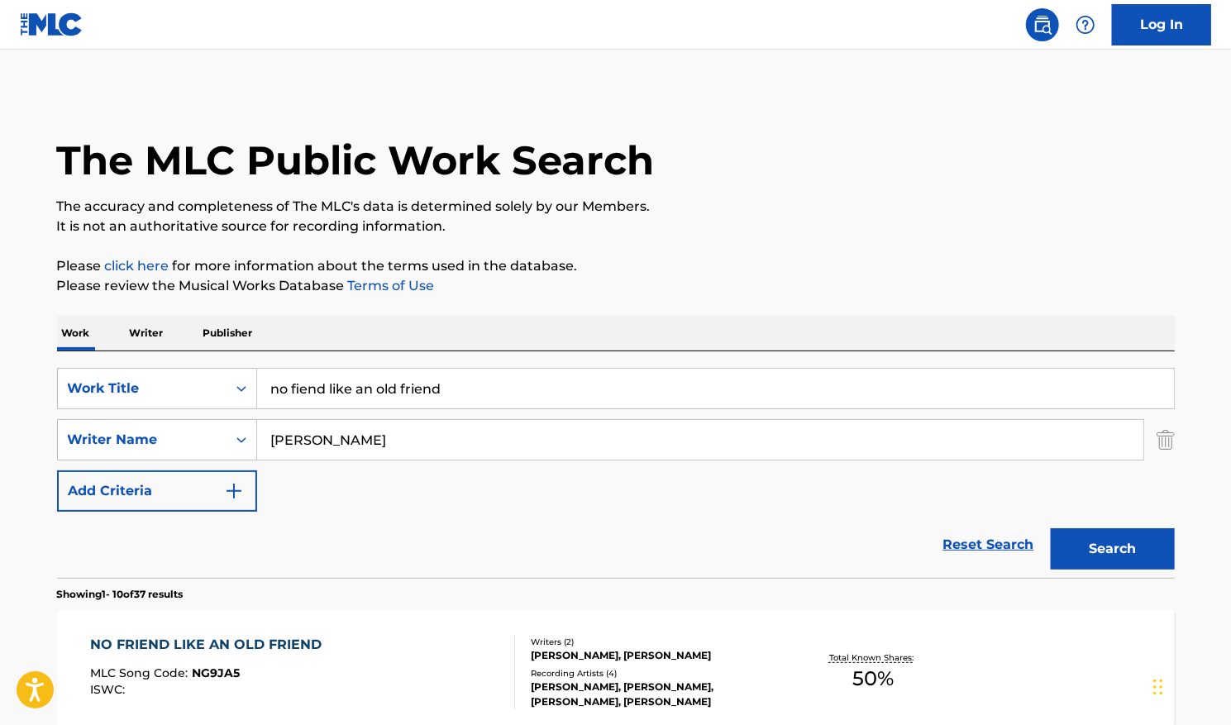
scroll to position [83, 0]
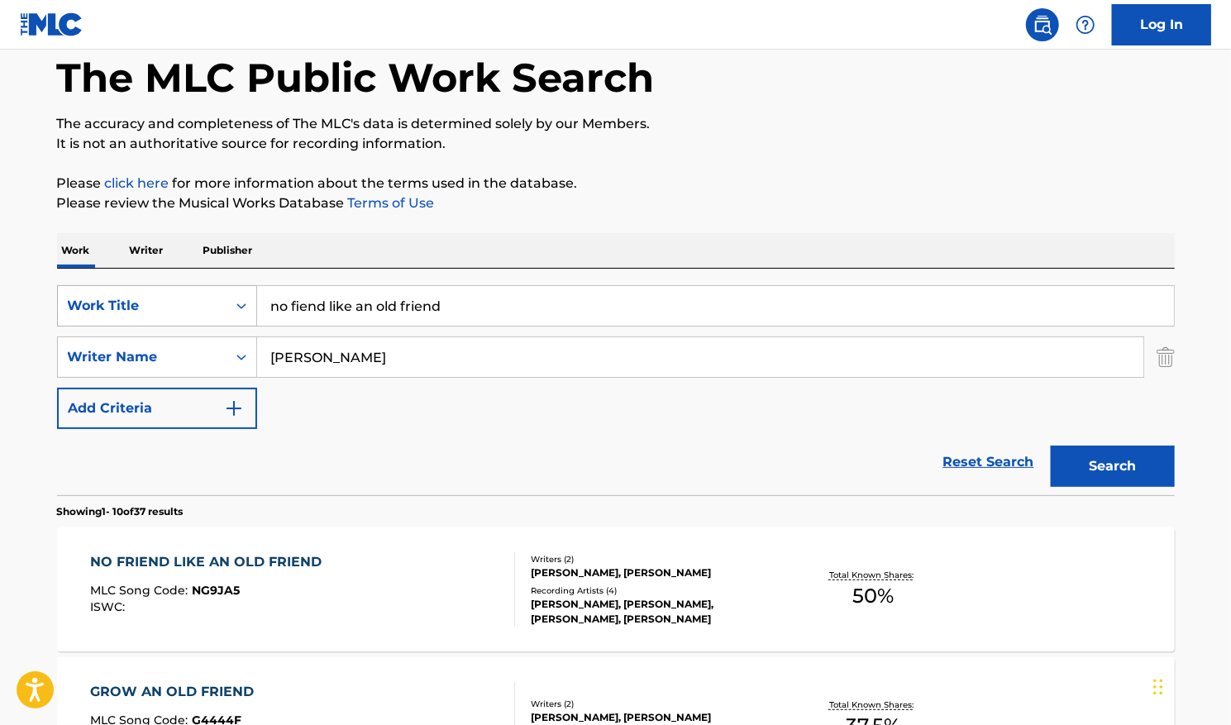
drag, startPoint x: 417, startPoint y: 306, endPoint x: 204, endPoint y: 293, distance: 212.8
click at [199, 300] on div "SearchWithCriteriab95ba800-c0f3-428e-ab8f-87d175a59055 Work Title no fiend like…" at bounding box center [615, 305] width 1117 height 41
type input "d"
type input "sergent york"
click at [1050, 445] on button "Search" at bounding box center [1112, 465] width 124 height 41
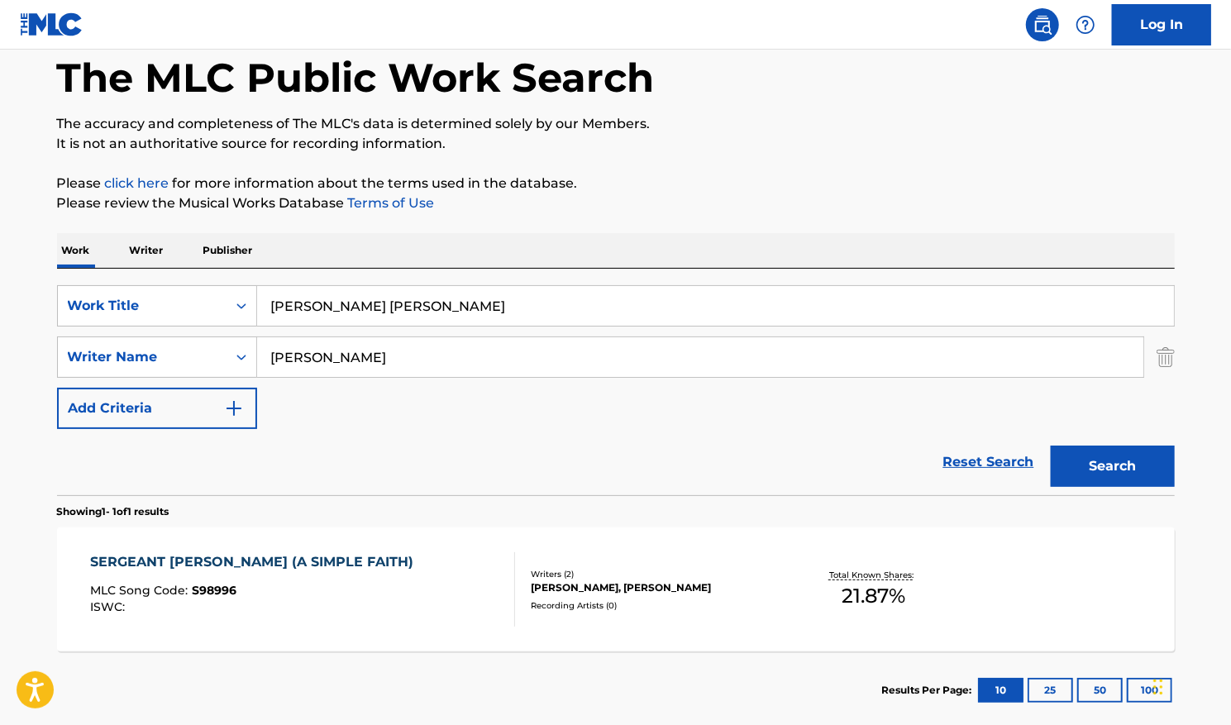
click at [855, 584] on span "21.87 %" at bounding box center [873, 596] width 64 height 30
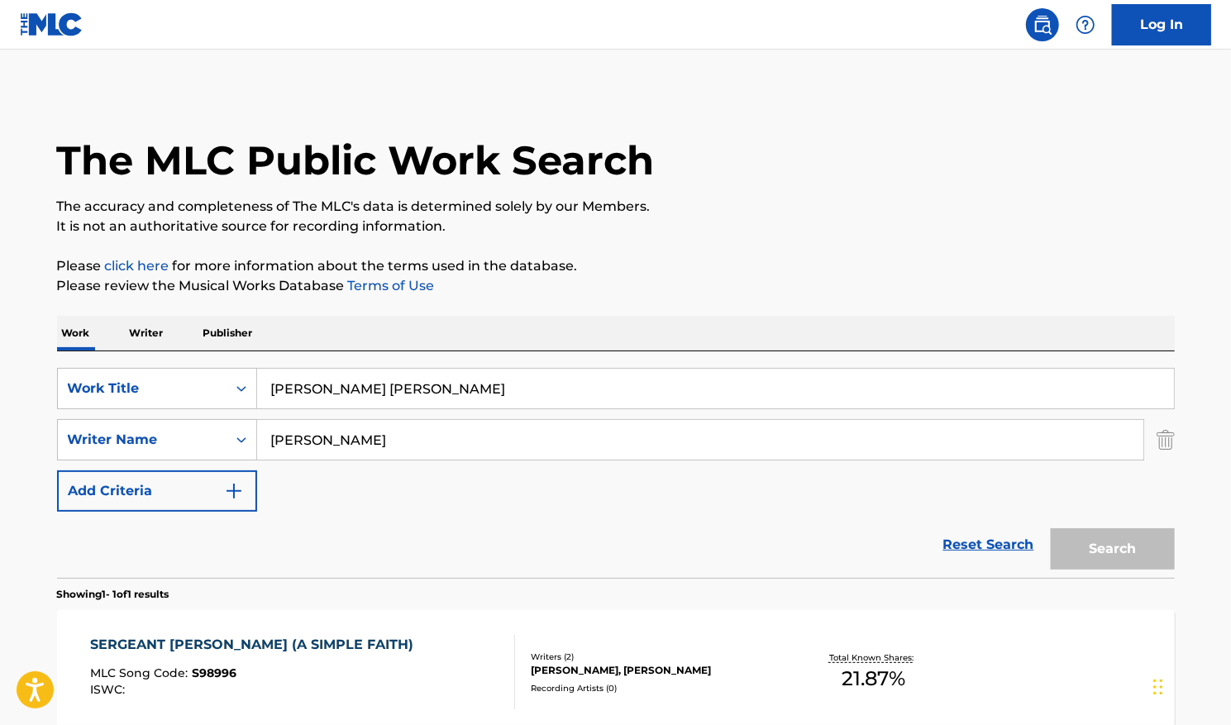
scroll to position [79, 0]
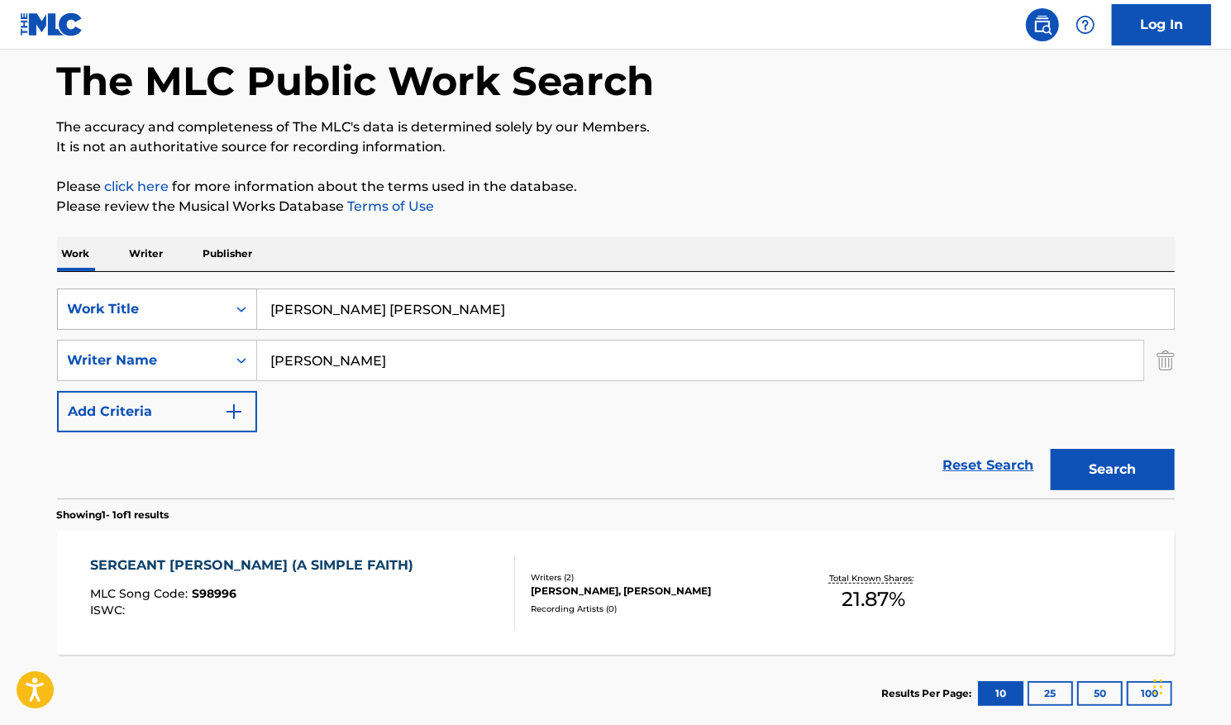
drag, startPoint x: 370, startPoint y: 312, endPoint x: 93, endPoint y: 313, distance: 277.7
click at [93, 313] on div "SearchWithCriteriab95ba800-c0f3-428e-ab8f-87d175a59055 Work Title sergent york" at bounding box center [615, 308] width 1117 height 41
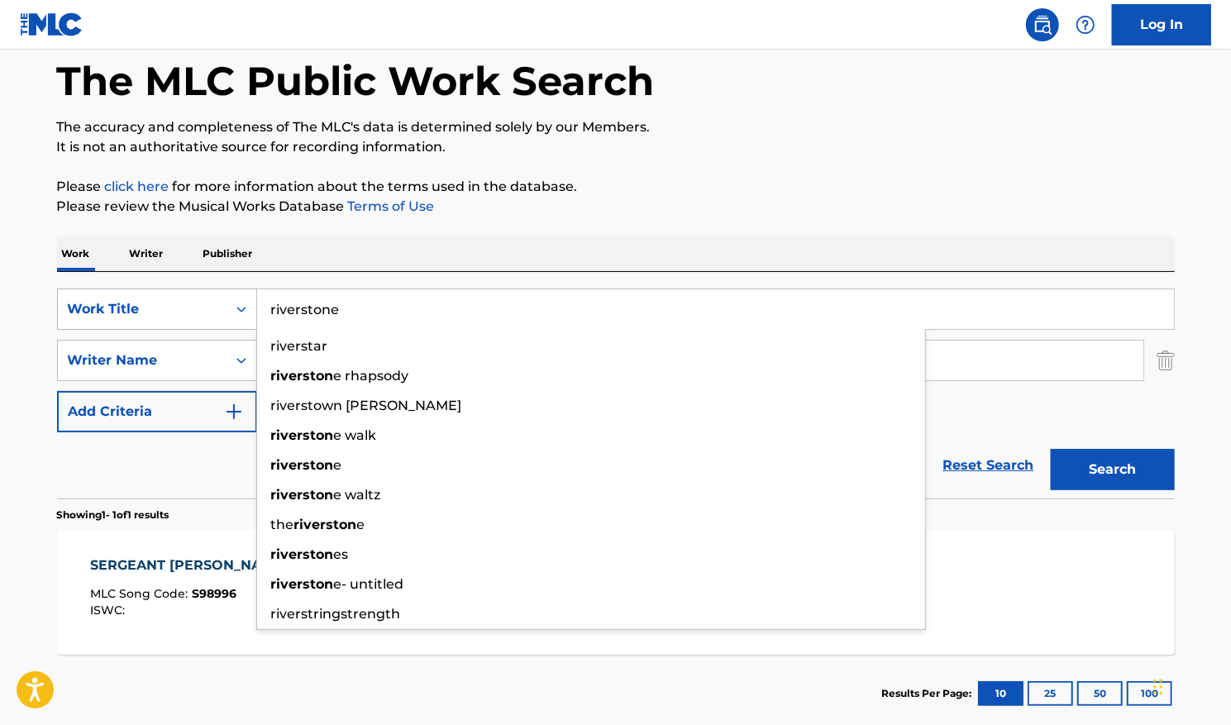
type input "riverstone"
click at [1050, 449] on button "Search" at bounding box center [1112, 469] width 124 height 41
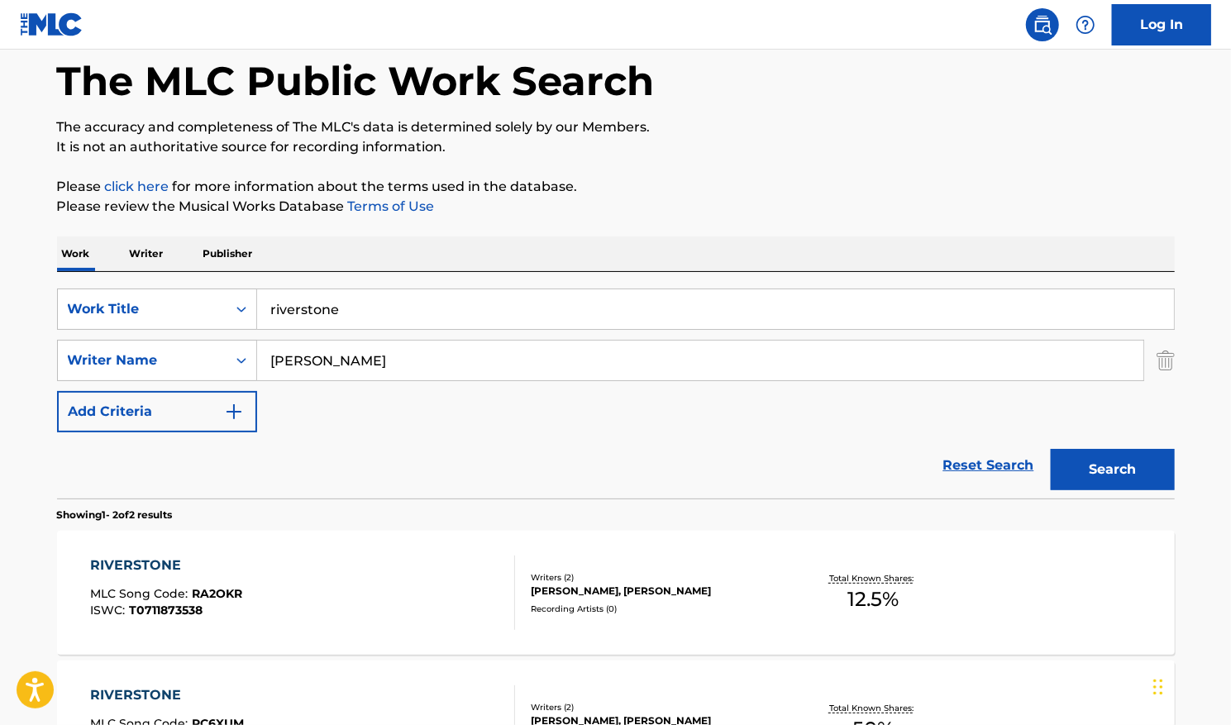
click at [869, 592] on span "12.5 %" at bounding box center [872, 599] width 51 height 30
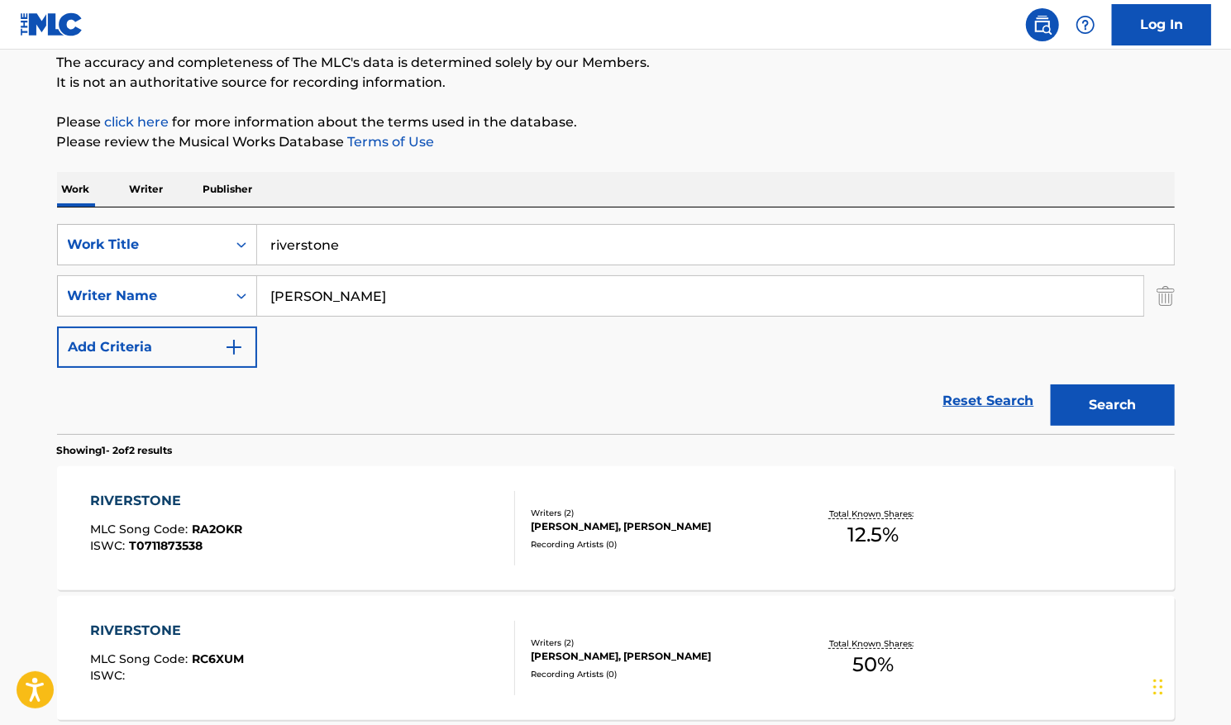
scroll to position [245, 0]
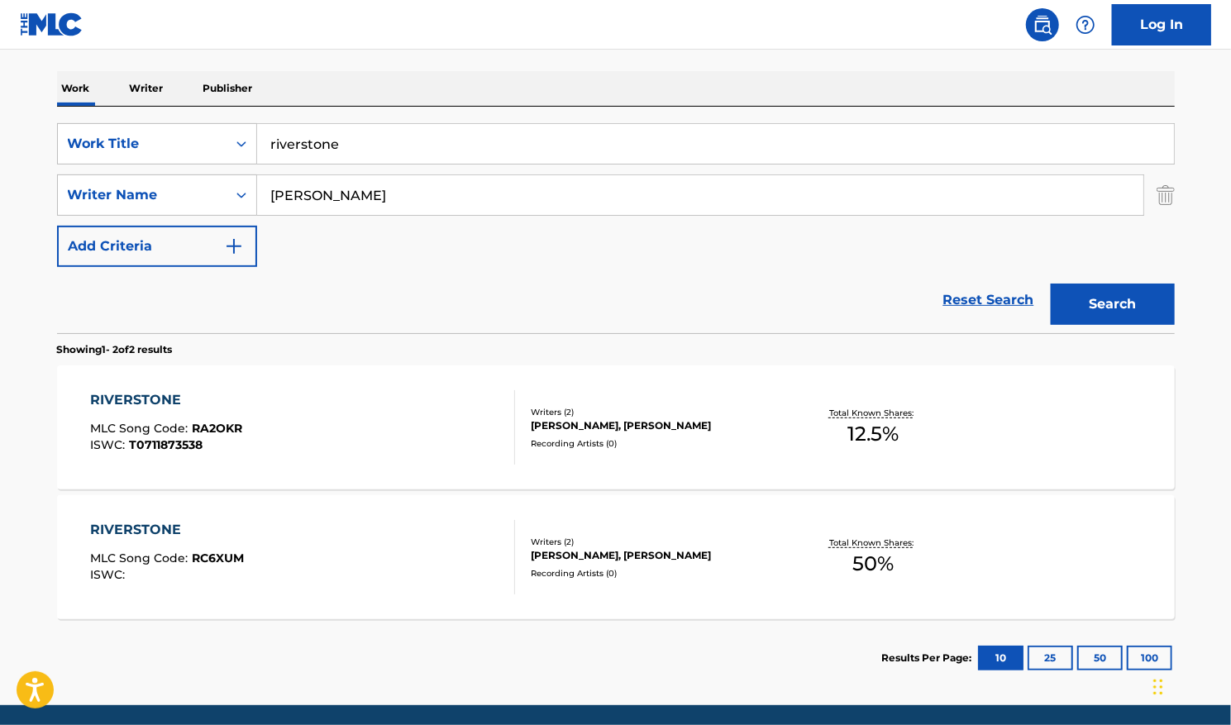
click at [870, 557] on span "50 %" at bounding box center [872, 564] width 41 height 30
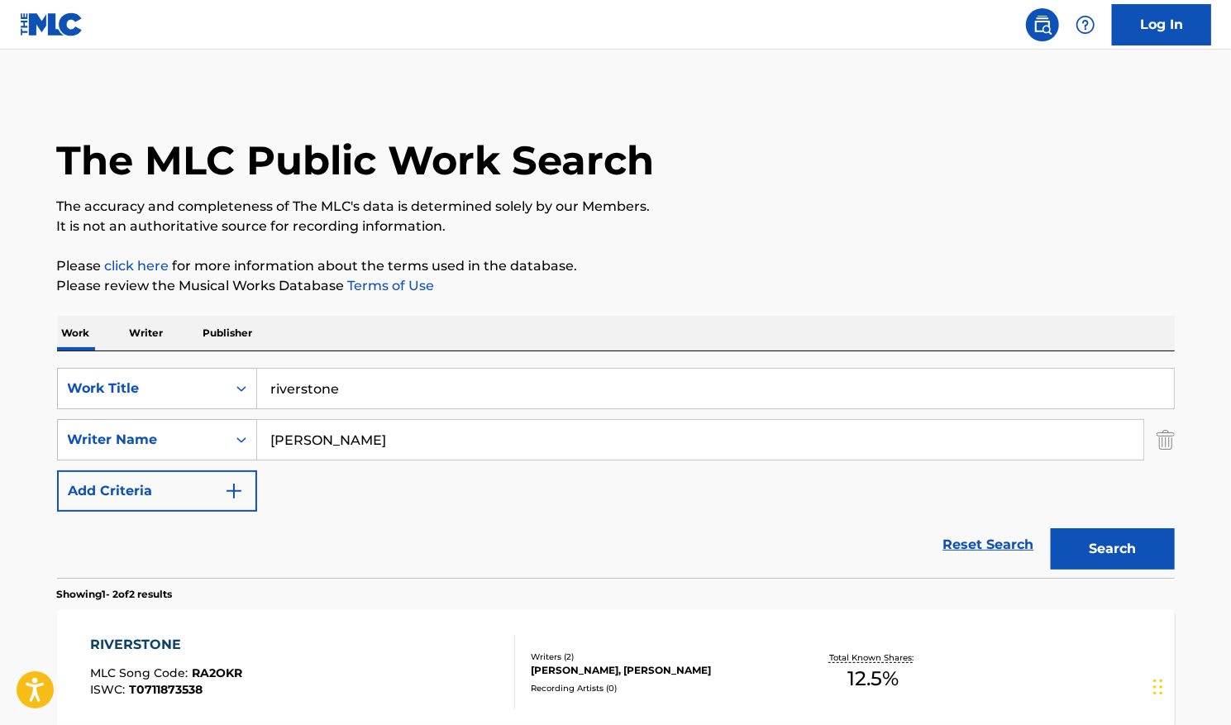
scroll to position [209, 0]
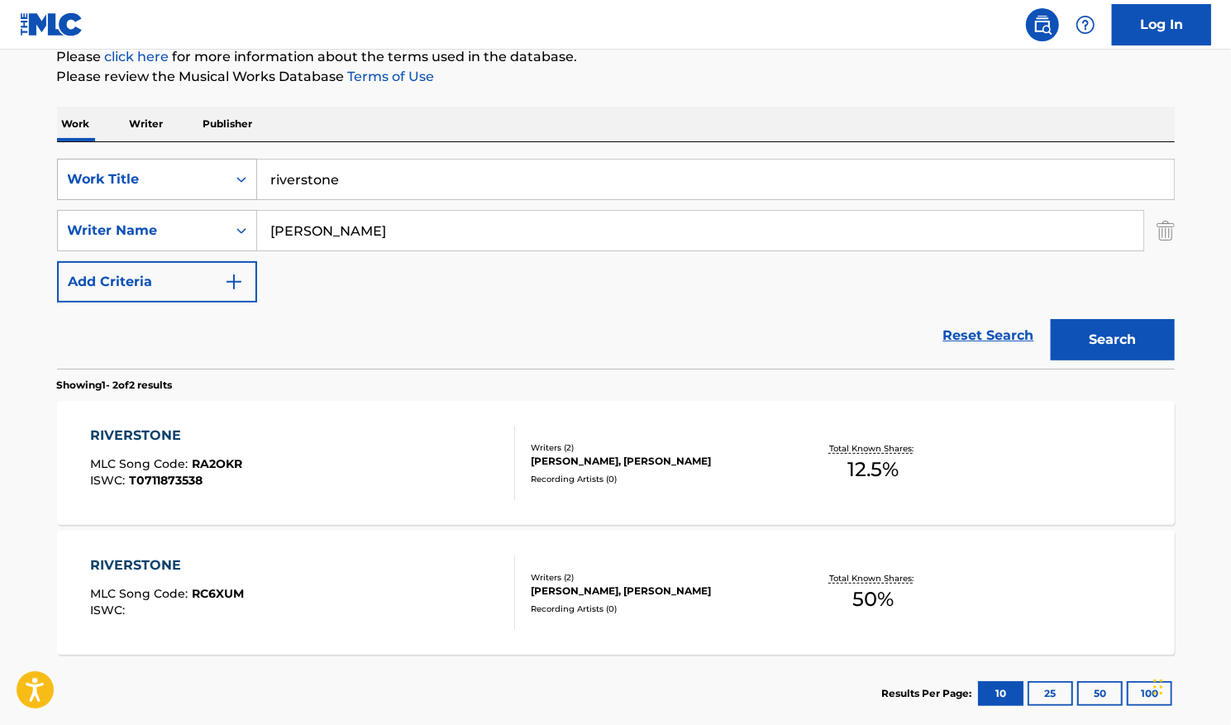
drag, startPoint x: 235, startPoint y: 181, endPoint x: 131, endPoint y: 160, distance: 106.2
click at [131, 177] on div "SearchWithCriteriab95ba800-c0f3-428e-ab8f-87d175a59055 Work Title riverstone" at bounding box center [615, 179] width 1117 height 41
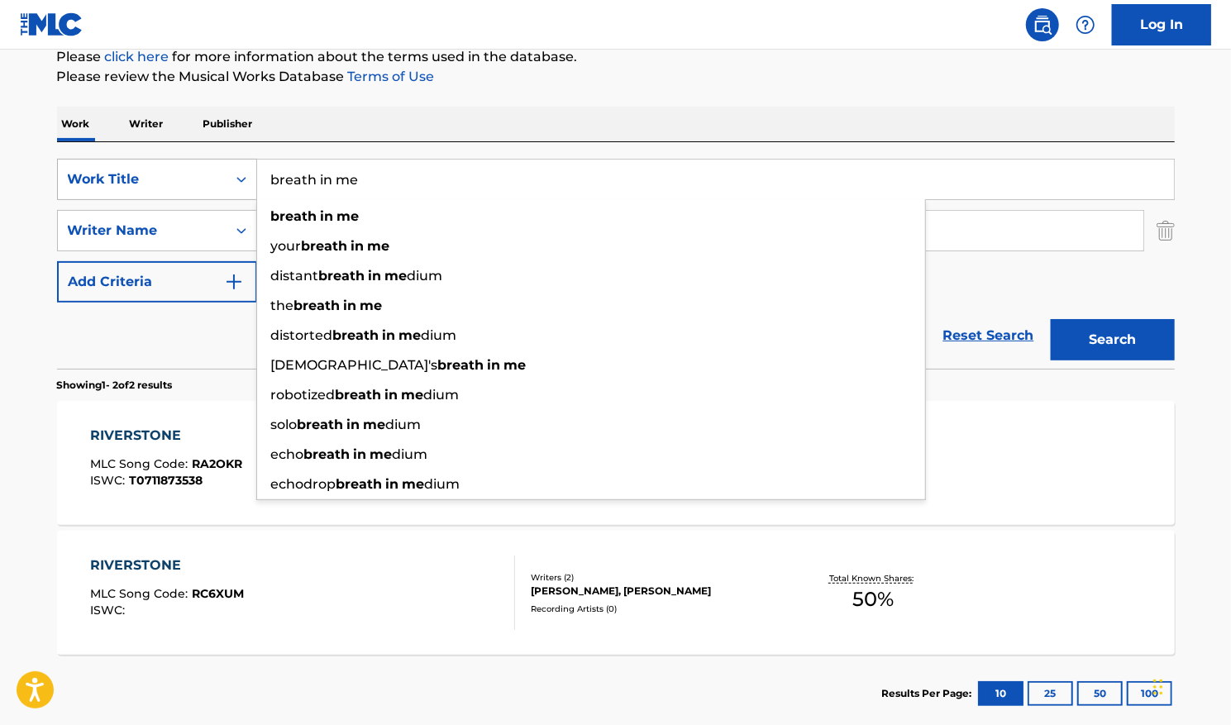
type input "breath in me"
click at [1050, 319] on button "Search" at bounding box center [1112, 339] width 124 height 41
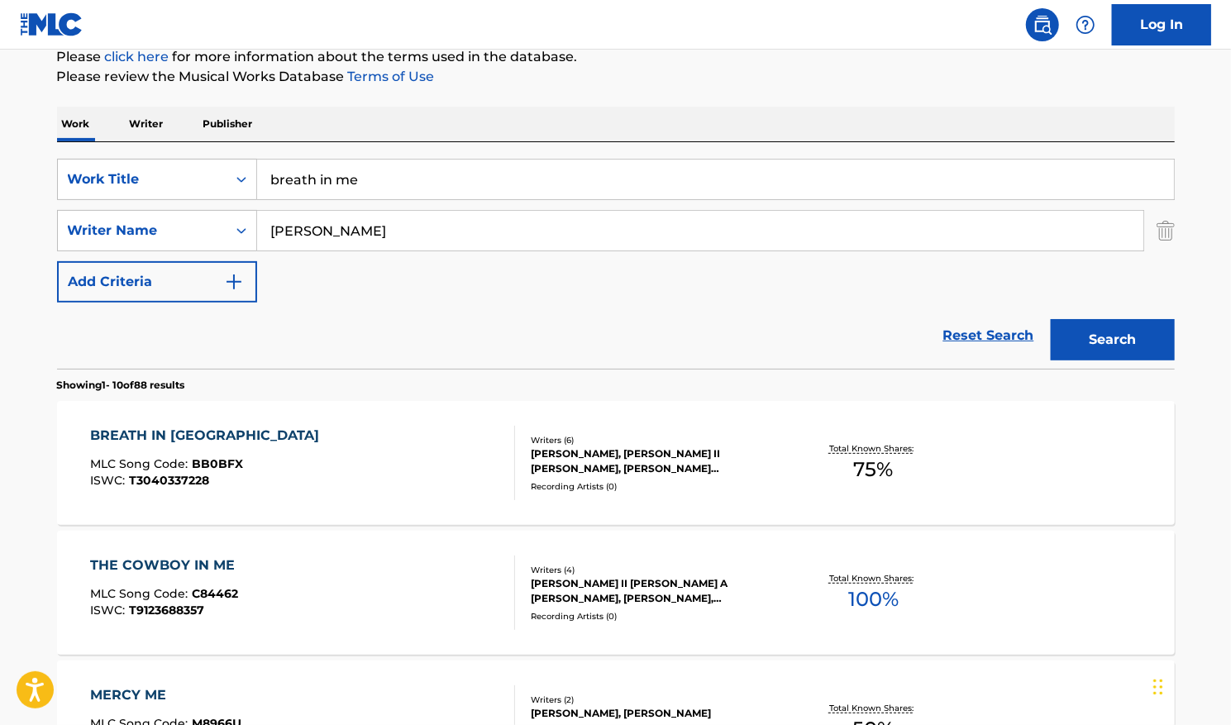
click at [860, 463] on span "75 %" at bounding box center [873, 470] width 40 height 30
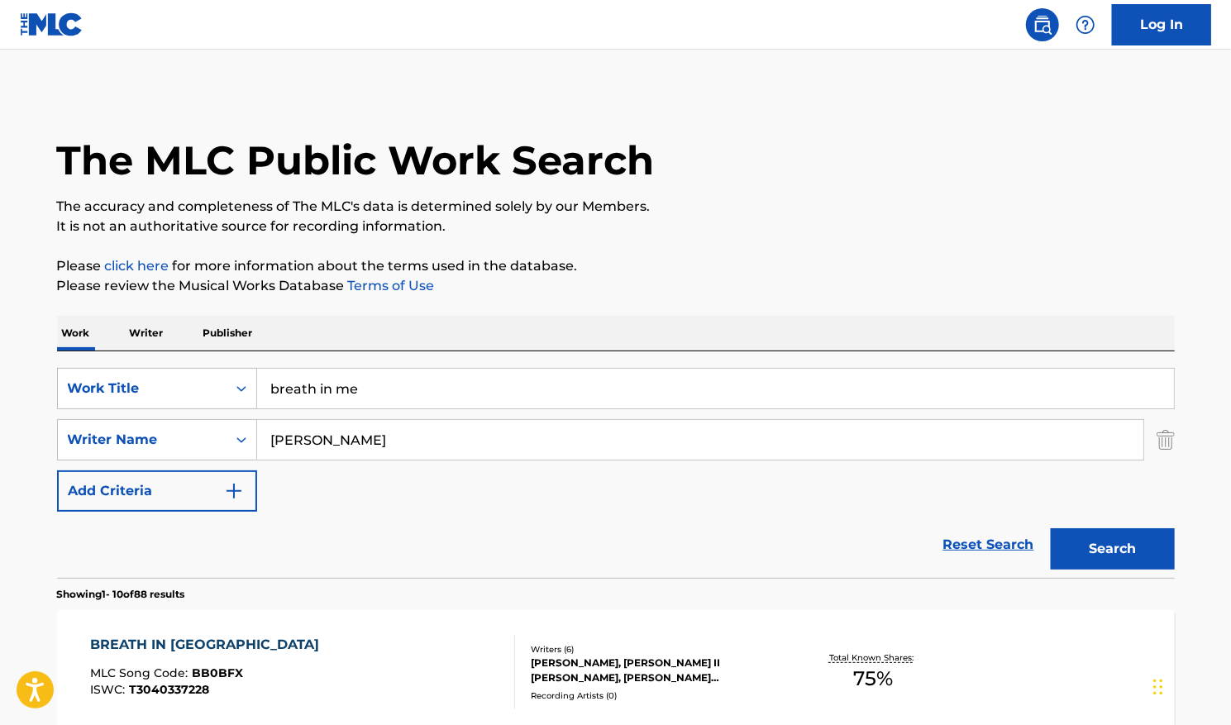
scroll to position [209, 0]
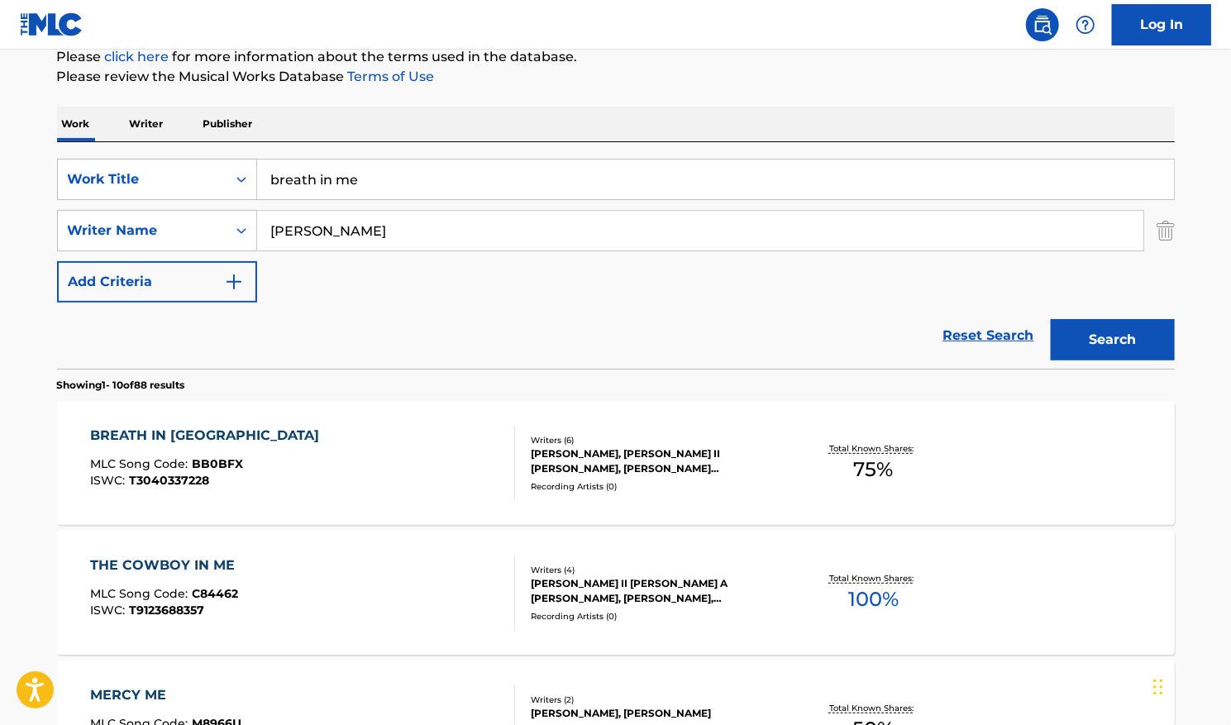
drag, startPoint x: 302, startPoint y: 175, endPoint x: 0, endPoint y: 137, distance: 304.9
click at [0, 147] on html "Accessibility Screen-Reader Guide, Feedback, and Issue Reporting | New window L…" at bounding box center [615, 153] width 1231 height 725
type input "make me a mop"
click at [1050, 319] on button "Search" at bounding box center [1112, 339] width 124 height 41
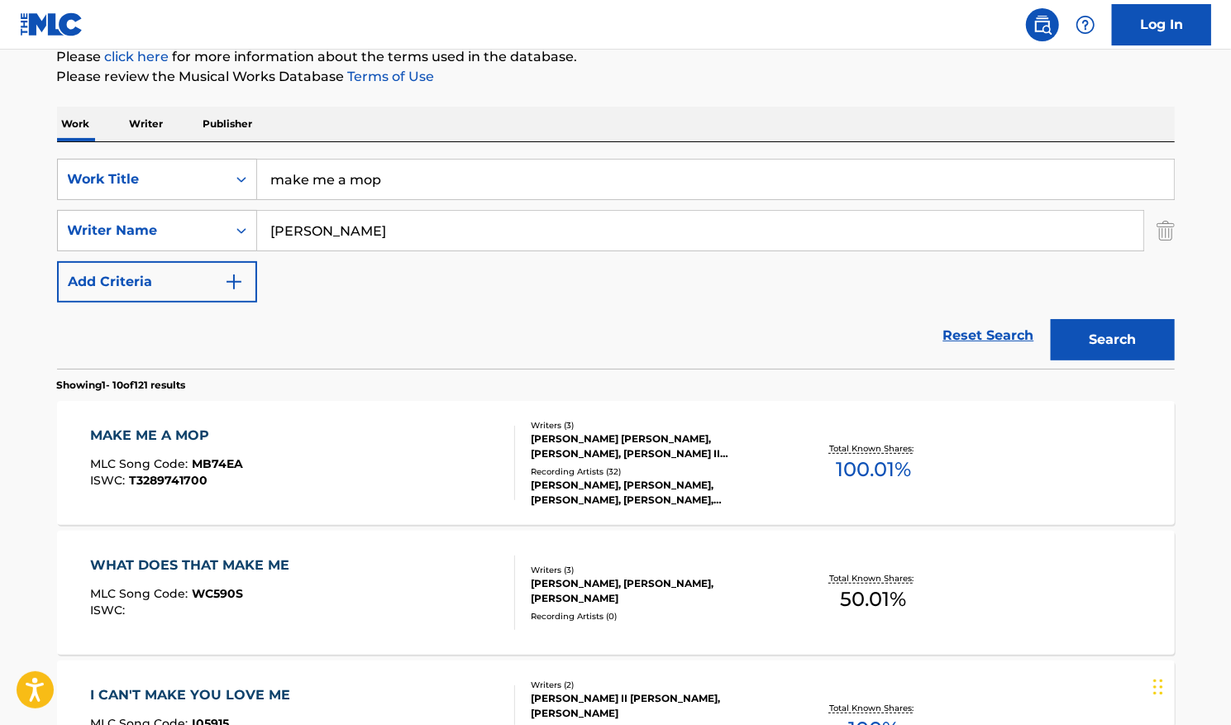
click at [856, 468] on span "100.01 %" at bounding box center [873, 470] width 75 height 30
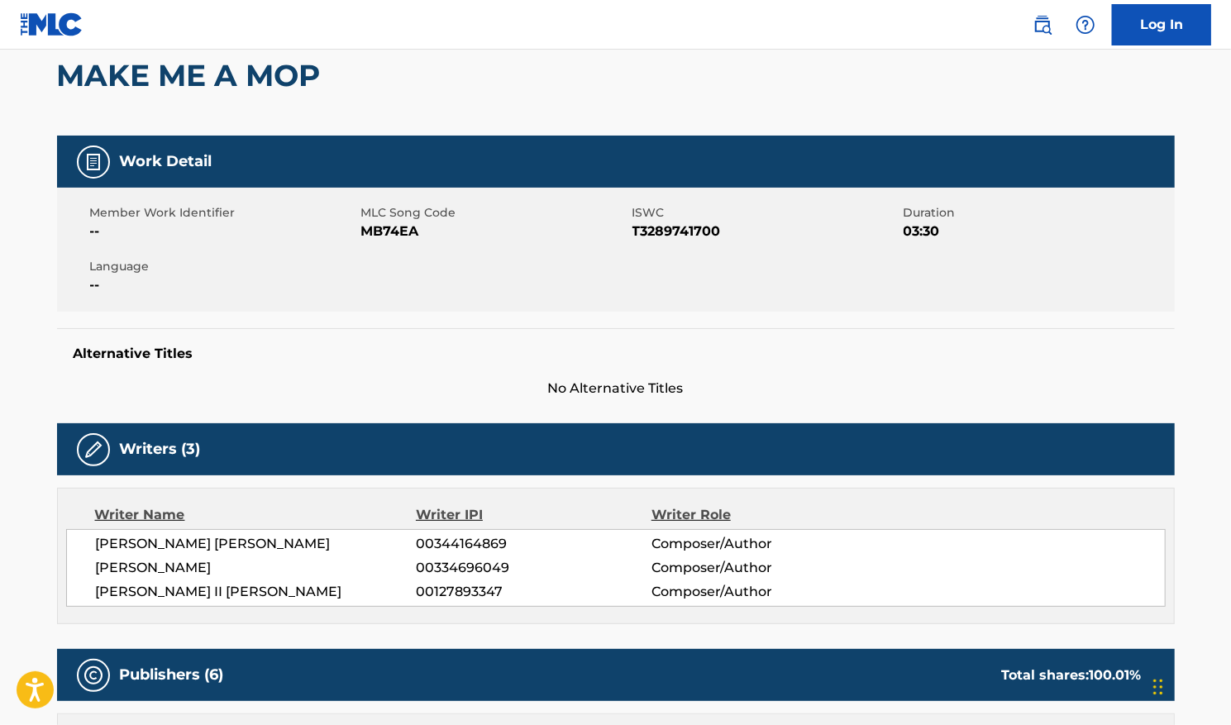
scroll to position [83, 0]
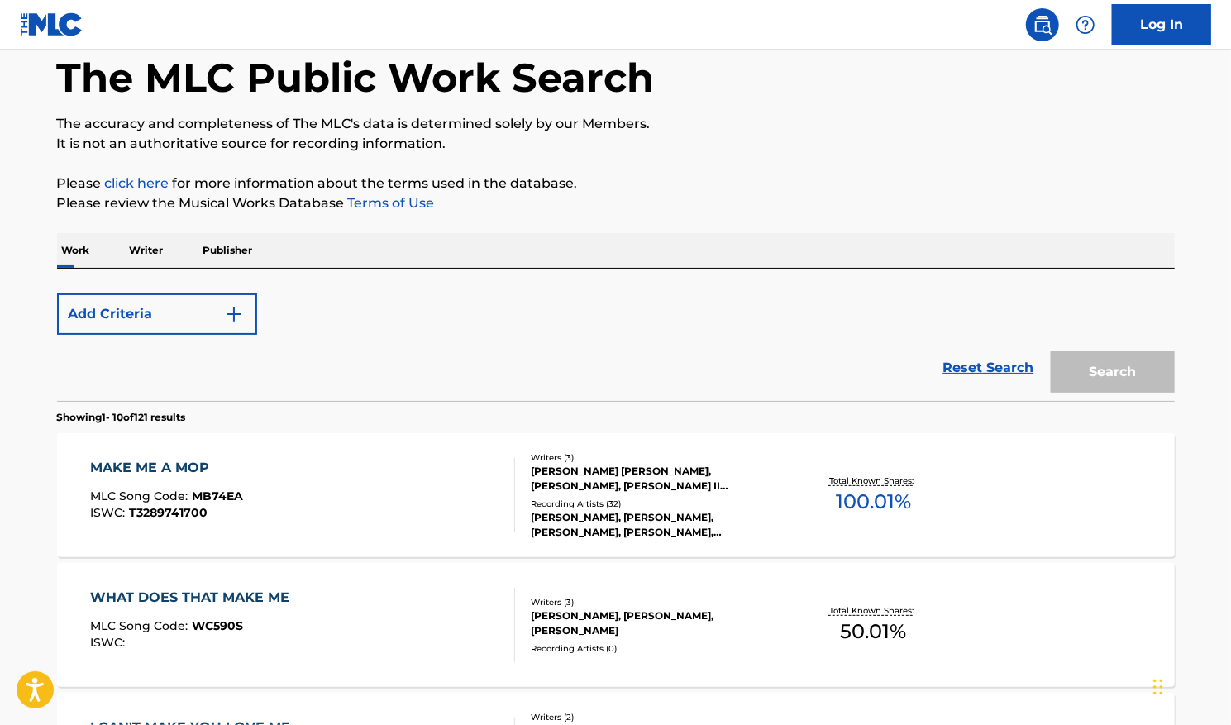
scroll to position [209, 0]
